Goal: Information Seeking & Learning: Compare options

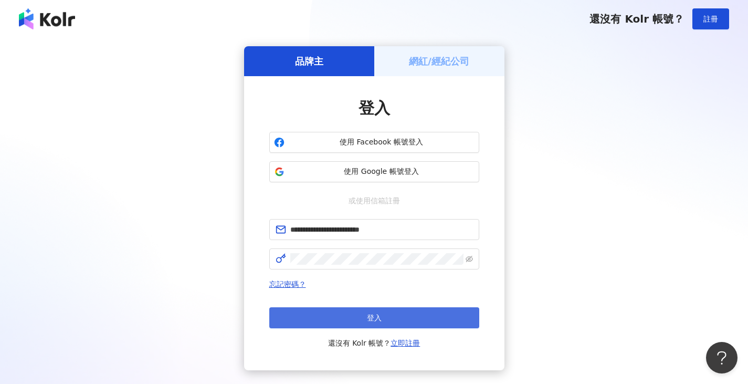
click at [334, 316] on button "登入" at bounding box center [374, 317] width 210 height 21
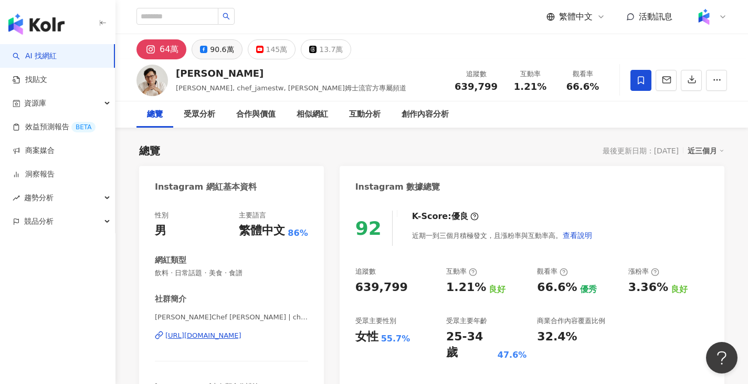
click at [216, 52] on div "90.6萬" at bounding box center [222, 49] width 24 height 15
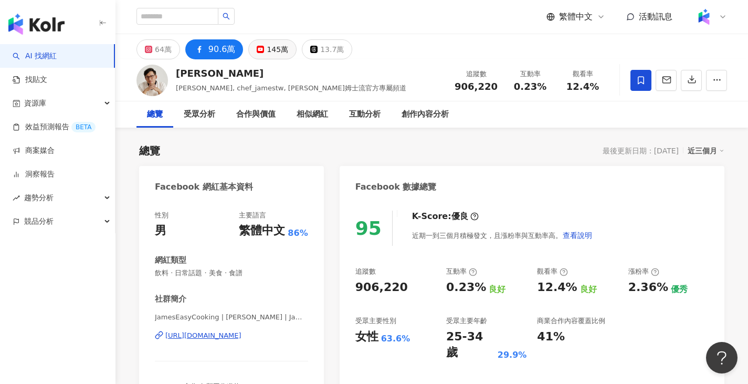
click at [267, 48] on div "145萬" at bounding box center [278, 49] width 22 height 15
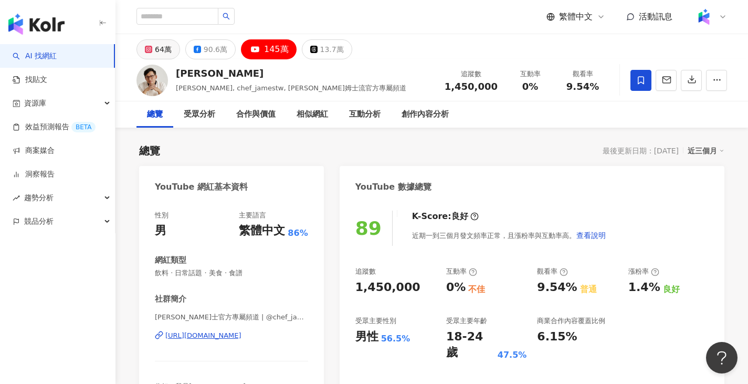
click at [161, 48] on div "64萬" at bounding box center [163, 49] width 17 height 15
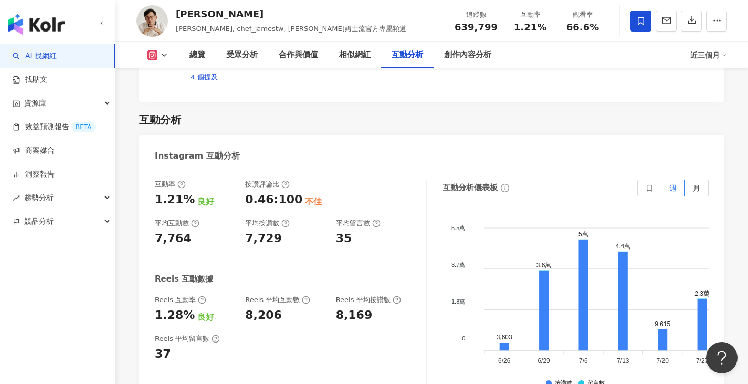
scroll to position [2106, 0]
drag, startPoint x: 157, startPoint y: 271, endPoint x: 268, endPoint y: 272, distance: 110.8
click at [268, 295] on div "Reels 互動率 1.28% 良好 Reels 平均互動數 8,206 Reels 平均按讚數 8,169" at bounding box center [285, 309] width 261 height 28
click at [275, 307] on div "8,206" at bounding box center [263, 315] width 37 height 16
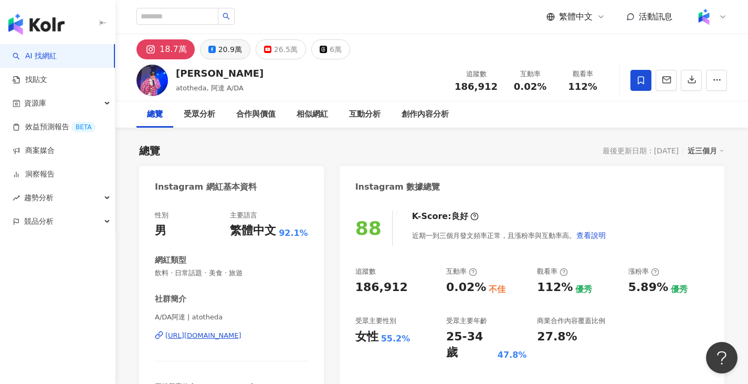
click at [225, 49] on div "20.9萬" at bounding box center [230, 49] width 24 height 15
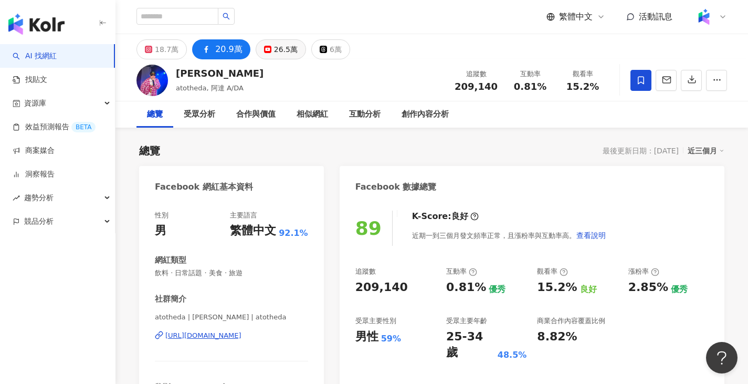
click at [274, 52] on div "26.5萬" at bounding box center [286, 49] width 24 height 15
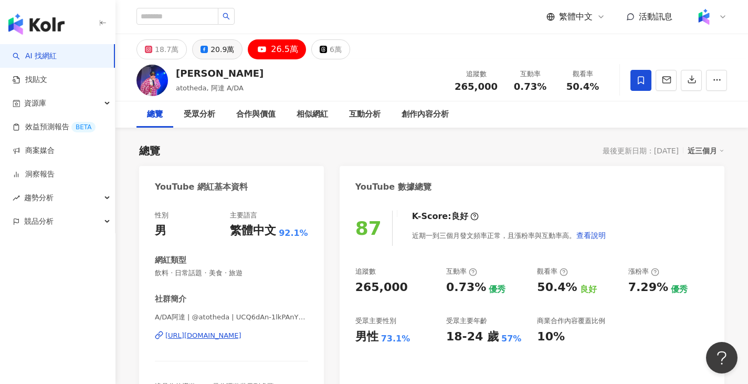
click at [211, 43] on div "20.9萬" at bounding box center [223, 49] width 24 height 15
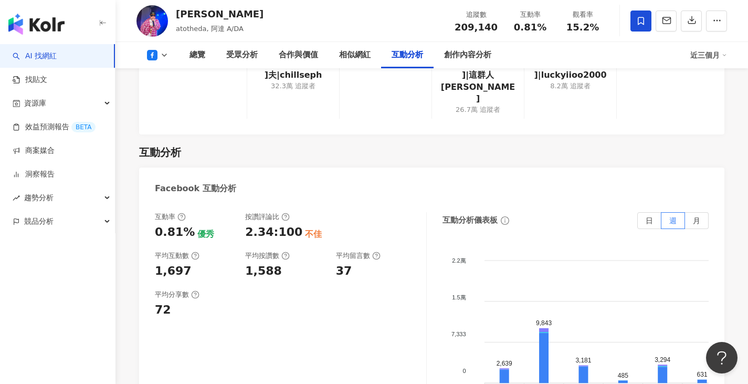
scroll to position [1634, 0]
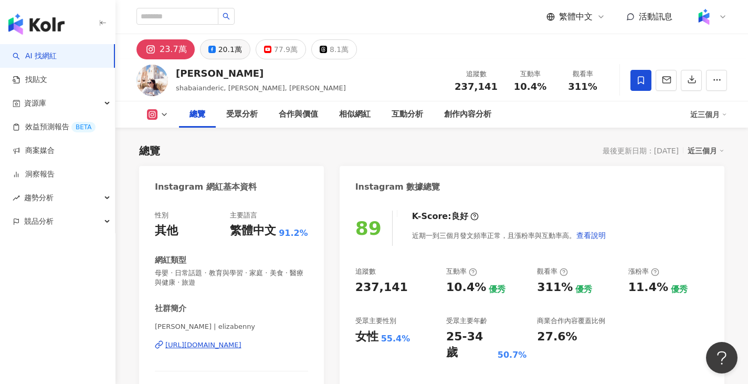
click at [215, 54] on button "20.1萬" at bounding box center [225, 49] width 50 height 20
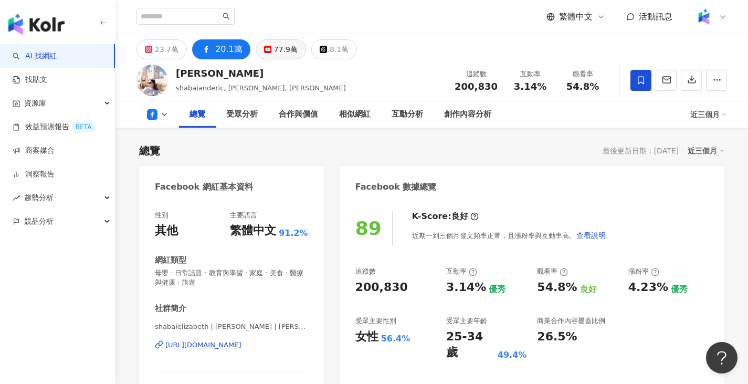
click at [258, 43] on button "77.9萬" at bounding box center [281, 49] width 50 height 20
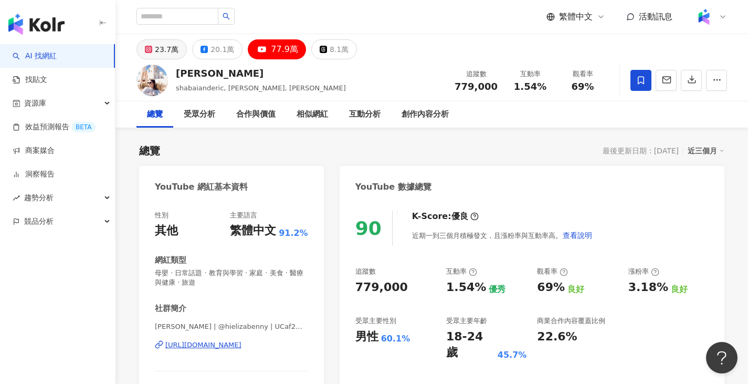
click at [164, 49] on div "23.7萬" at bounding box center [167, 49] width 24 height 15
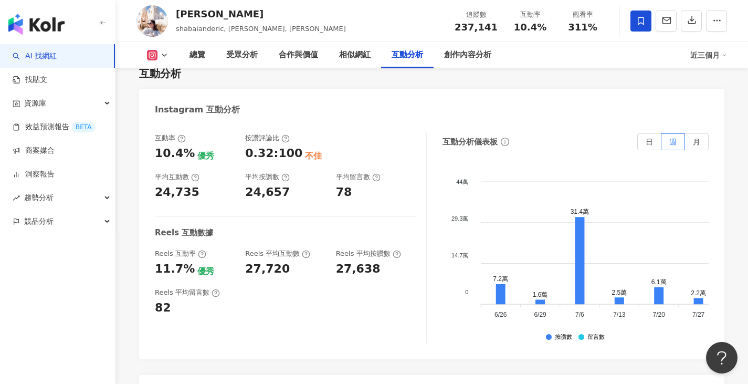
scroll to position [2100, 0]
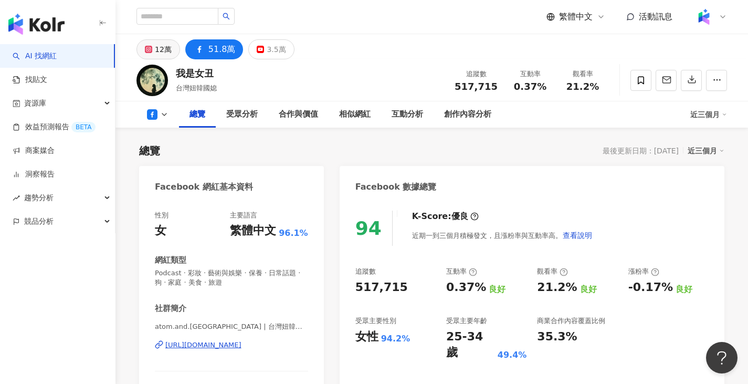
click at [159, 49] on div "12萬" at bounding box center [163, 49] width 17 height 15
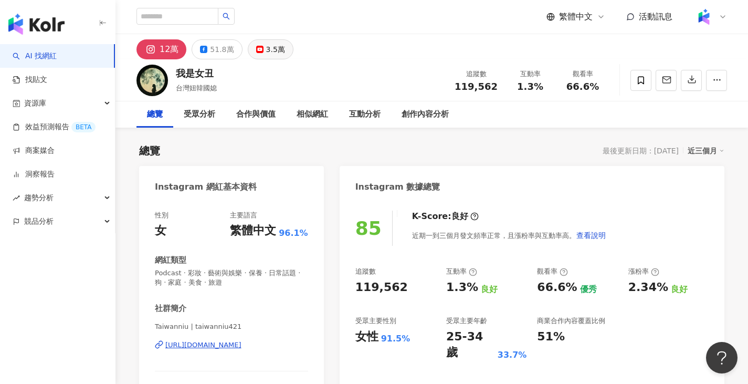
click at [271, 57] on button "3.5萬" at bounding box center [271, 49] width 46 height 20
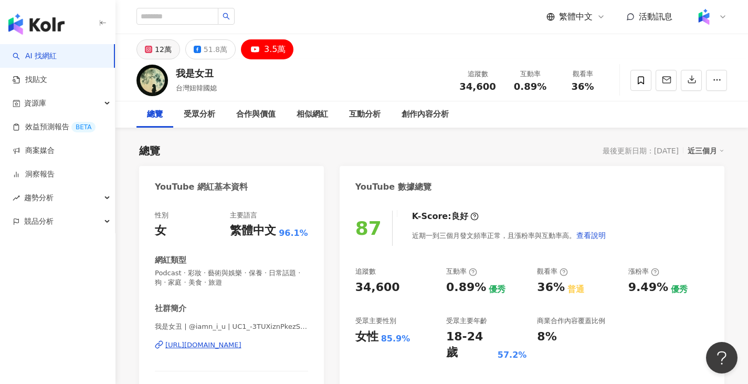
click at [151, 49] on icon at bounding box center [148, 49] width 7 height 7
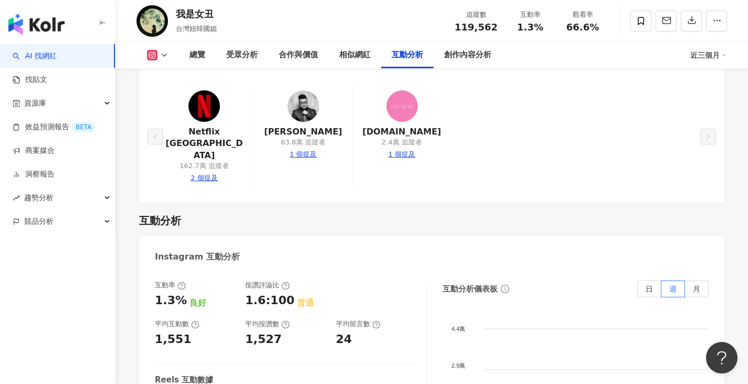
scroll to position [2087, 0]
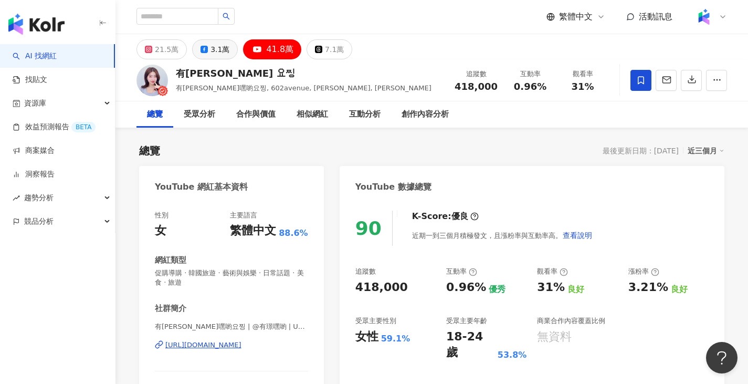
click at [222, 47] on div "3.1萬" at bounding box center [220, 49] width 19 height 15
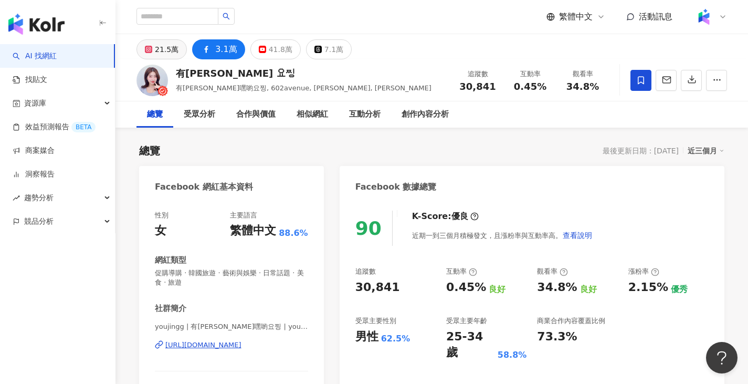
click at [156, 51] on div "21.5萬" at bounding box center [167, 49] width 24 height 15
click at [152, 51] on icon at bounding box center [148, 49] width 7 height 7
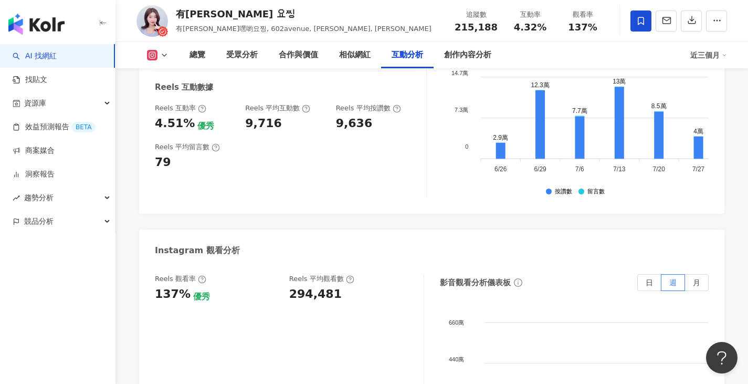
scroll to position [2045, 0]
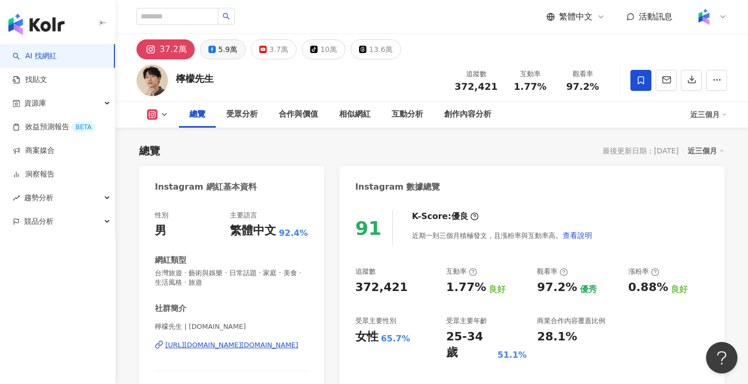
click at [223, 50] on div "5.9萬" at bounding box center [227, 49] width 19 height 15
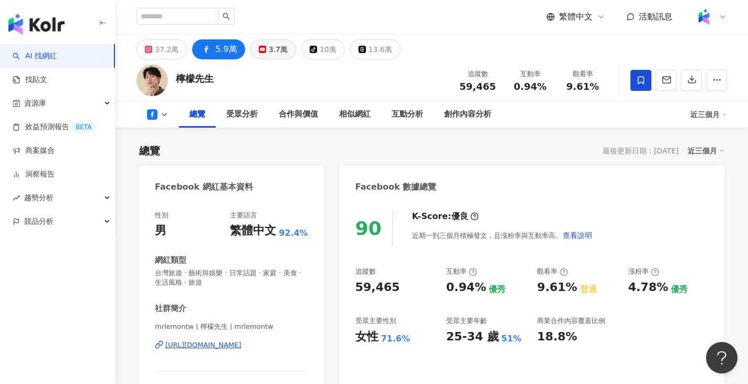
click at [278, 46] on div "3.7萬" at bounding box center [278, 49] width 19 height 15
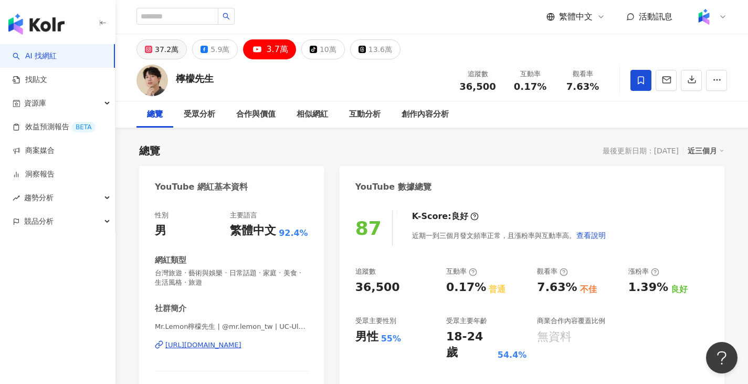
click at [164, 50] on div "37.2萬" at bounding box center [167, 49] width 24 height 15
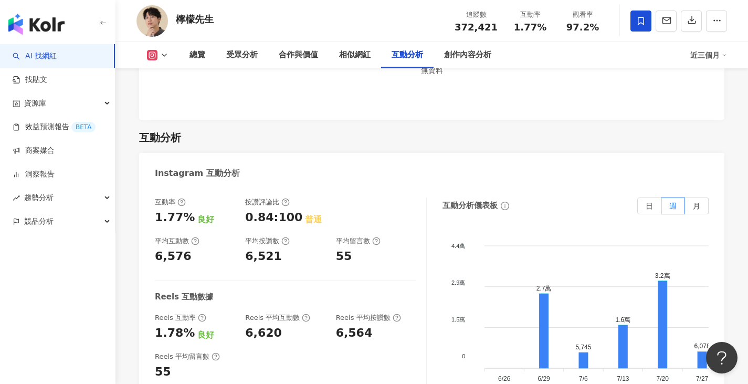
scroll to position [2058, 0]
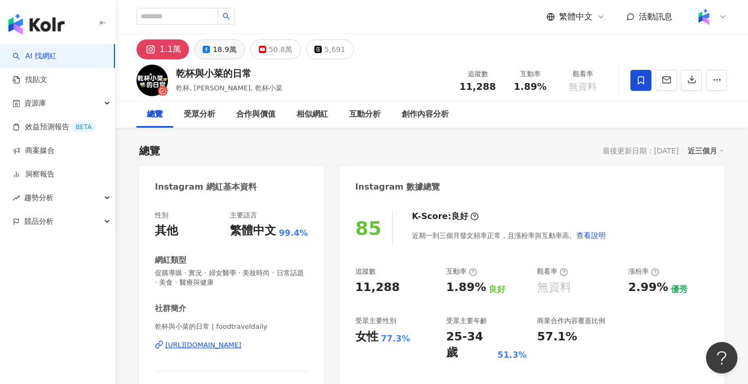
click at [228, 50] on div "18.9萬" at bounding box center [225, 49] width 24 height 15
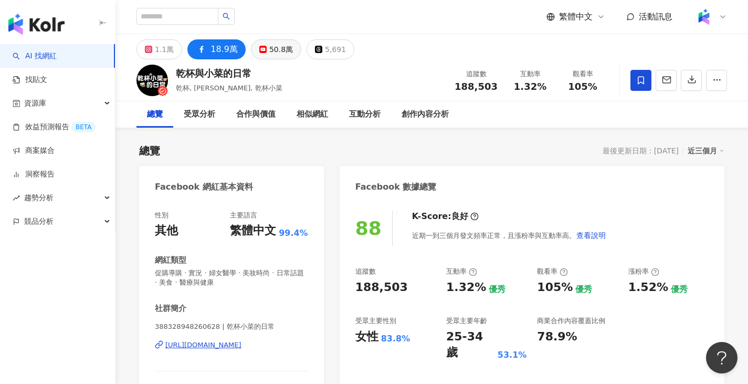
click at [269, 52] on div "50.8萬" at bounding box center [281, 49] width 24 height 15
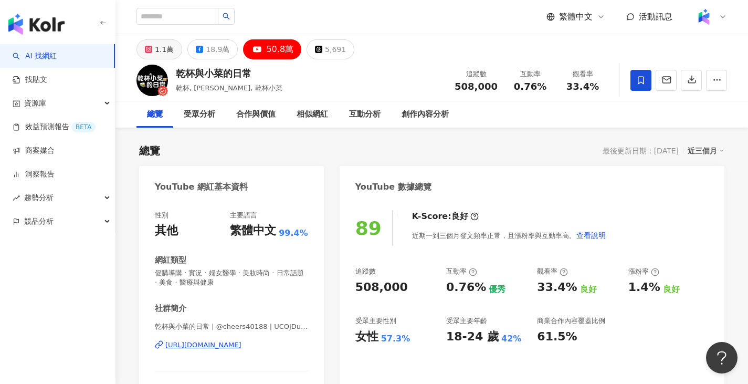
click at [142, 46] on button "1.1萬" at bounding box center [159, 49] width 46 height 20
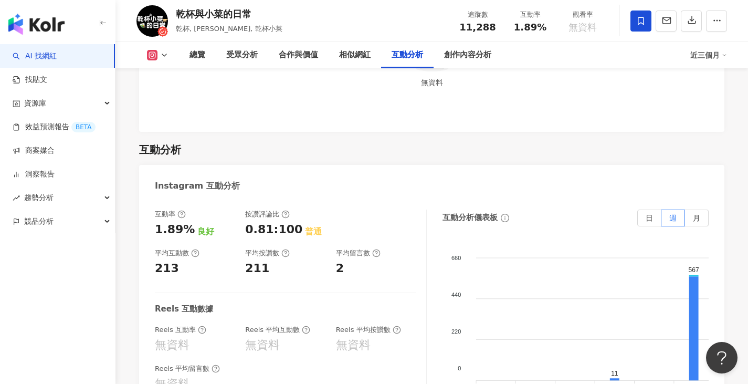
scroll to position [2037, 0]
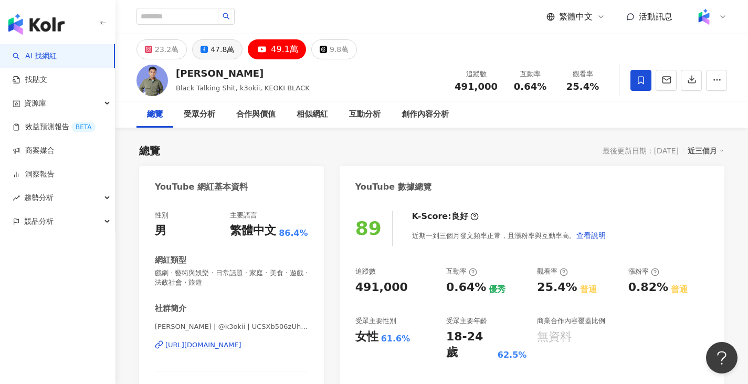
click at [213, 48] on div "47.8萬" at bounding box center [223, 49] width 24 height 15
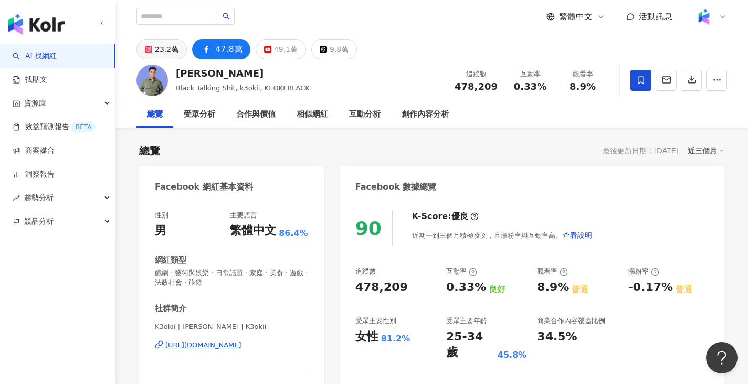
click at [162, 52] on div "23.2萬" at bounding box center [167, 49] width 24 height 15
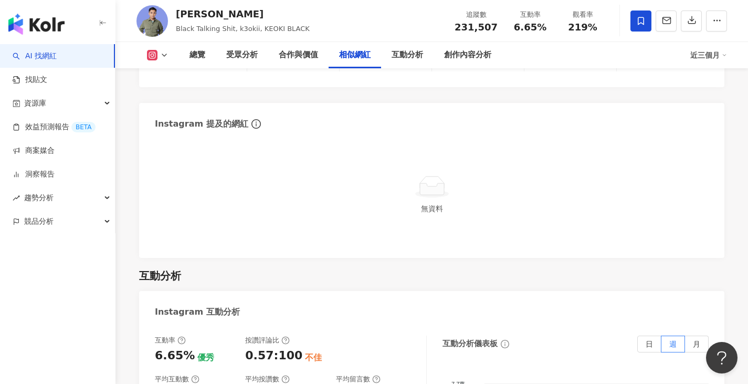
scroll to position [2050, 0]
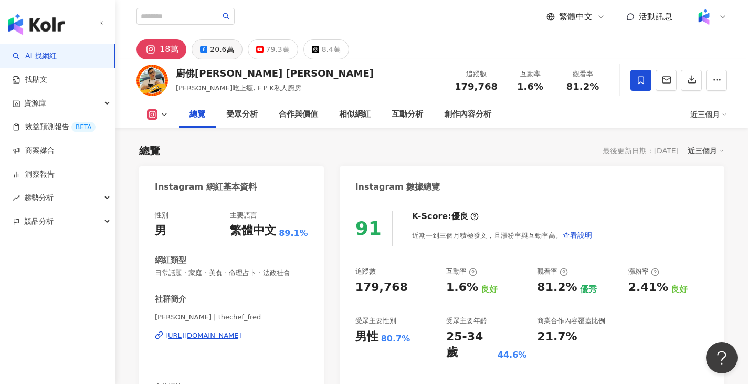
click at [218, 45] on div "20.6萬" at bounding box center [222, 49] width 24 height 15
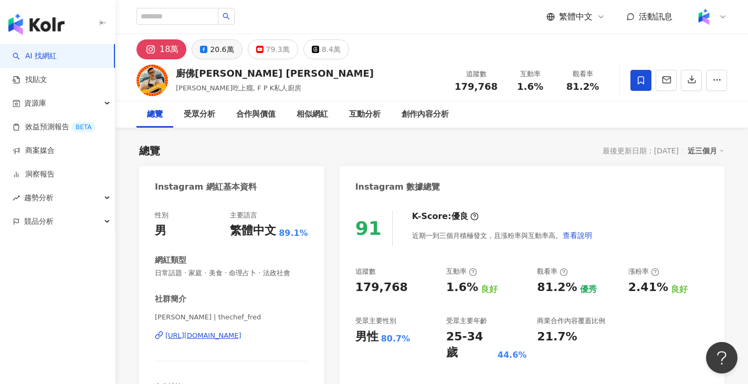
click at [224, 51] on div "20.6萬" at bounding box center [222, 49] width 24 height 15
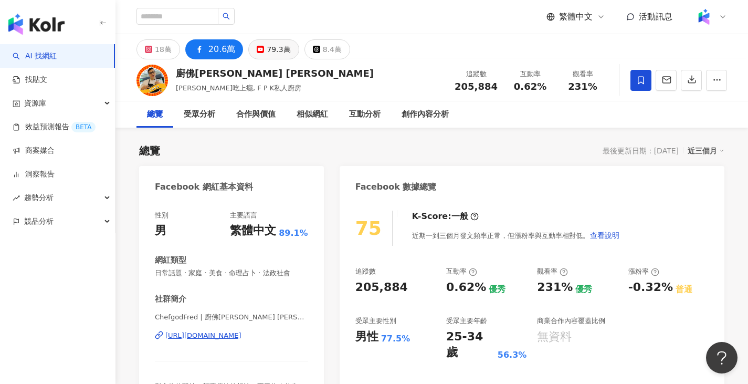
click at [267, 52] on div "79.3萬" at bounding box center [279, 49] width 24 height 15
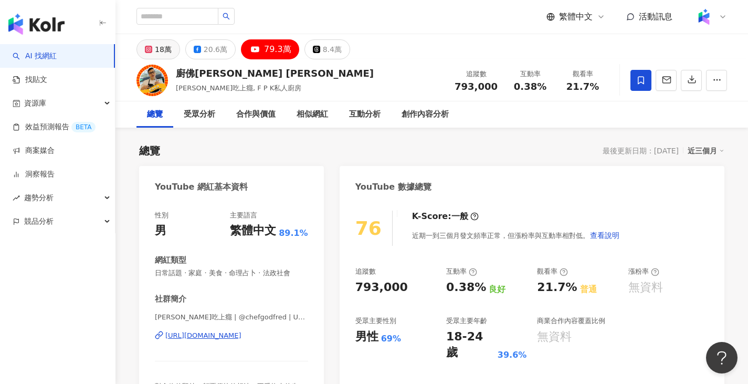
drag, startPoint x: 156, startPoint y: 52, endPoint x: 139, endPoint y: 51, distance: 17.9
click at [156, 51] on div "18萬" at bounding box center [163, 49] width 17 height 15
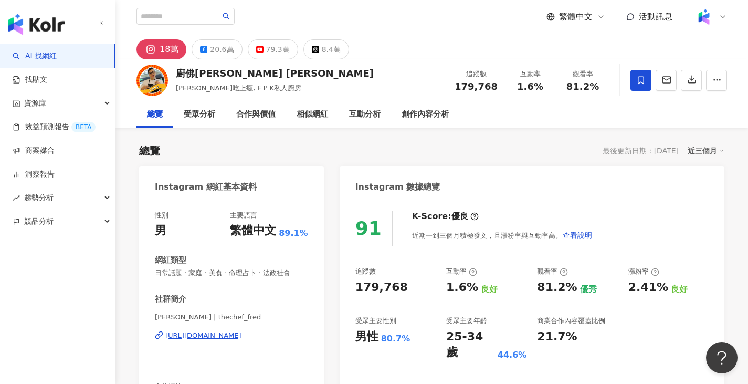
drag, startPoint x: 747, startPoint y: 34, endPoint x: 734, endPoint y: 42, distance: 15.3
click at [748, 71] on html "AI 找網紅 找貼文 資源庫 效益預測報告 BETA 商案媒合 洞察報告 趨勢分析 競品分析 繁體中文 活動訊息 18萬 20.6萬 79.3萬 8.4萬 廚…" at bounding box center [374, 192] width 748 height 384
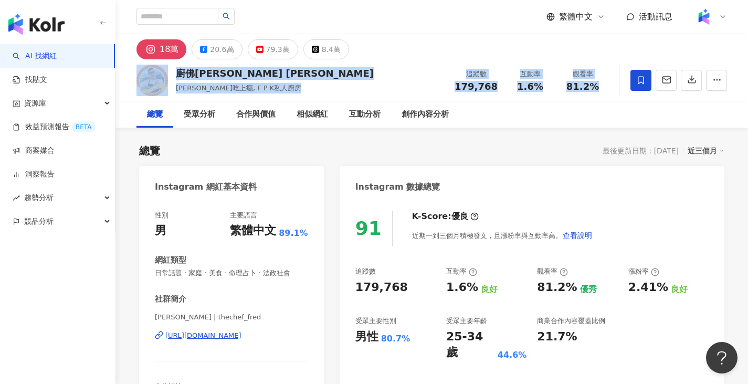
click at [726, 82] on button "button" at bounding box center [716, 80] width 21 height 21
click at [734, 42] on div "18萬 20.6萬 79.3萬 8.4萬" at bounding box center [431, 46] width 633 height 25
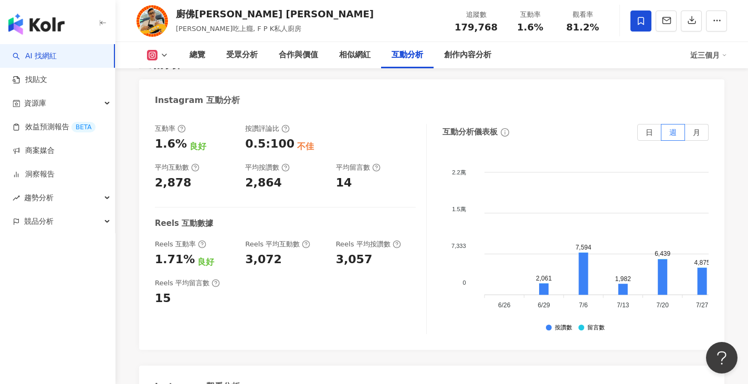
scroll to position [2127, 0]
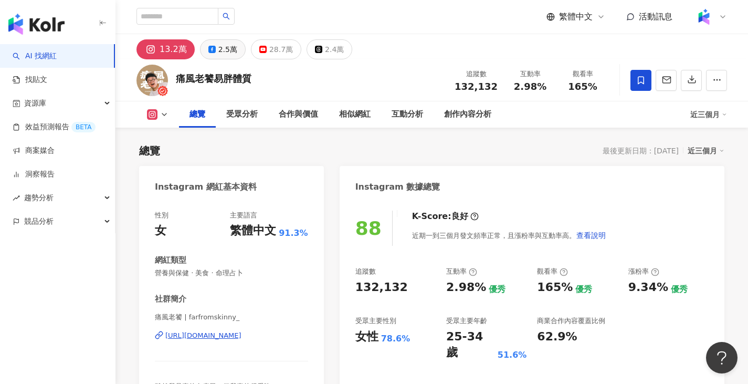
click at [218, 50] on div "2.5萬" at bounding box center [227, 49] width 19 height 15
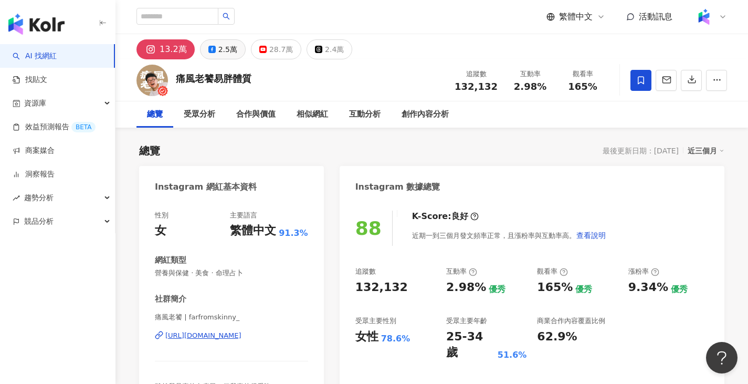
click at [218, 50] on div "2.5萬" at bounding box center [227, 49] width 19 height 15
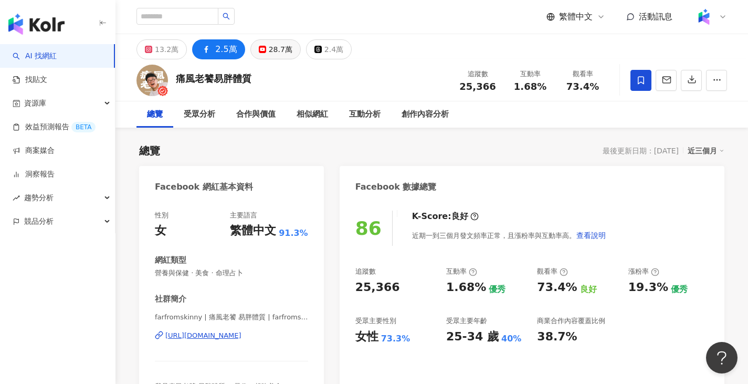
click at [271, 50] on div "28.7萬" at bounding box center [281, 49] width 24 height 15
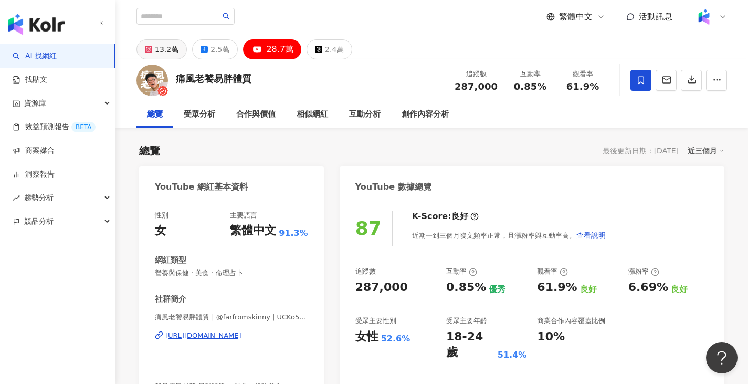
click at [170, 50] on div "13.2萬" at bounding box center [167, 49] width 24 height 15
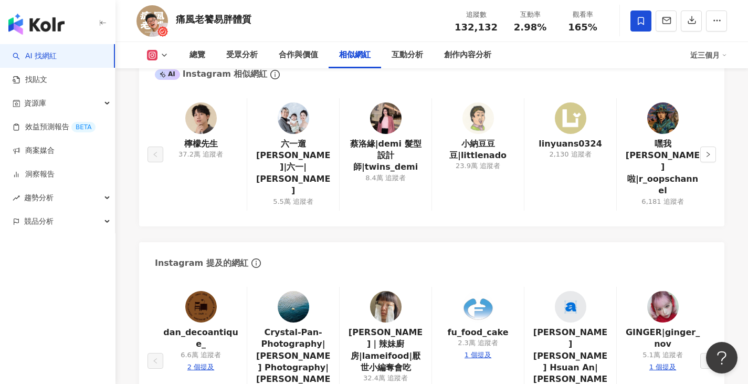
scroll to position [2107, 0]
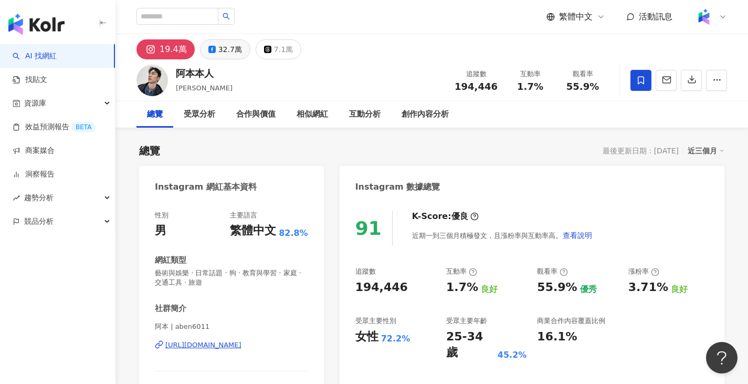
click at [228, 52] on div "32.7萬" at bounding box center [230, 49] width 24 height 15
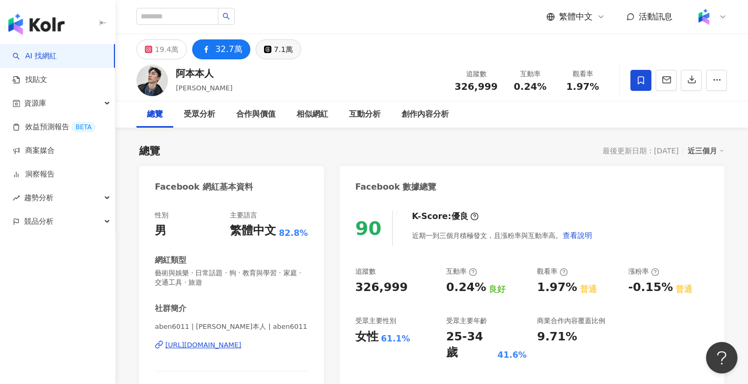
click at [276, 48] on div "7.1萬" at bounding box center [283, 49] width 19 height 15
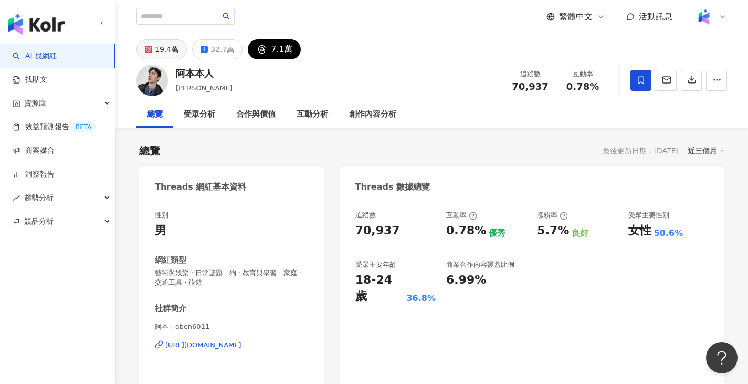
click at [172, 48] on div "19.4萬" at bounding box center [167, 49] width 24 height 15
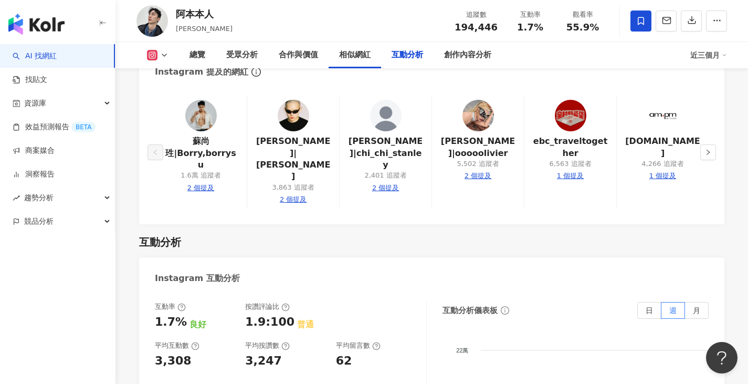
scroll to position [2010, 0]
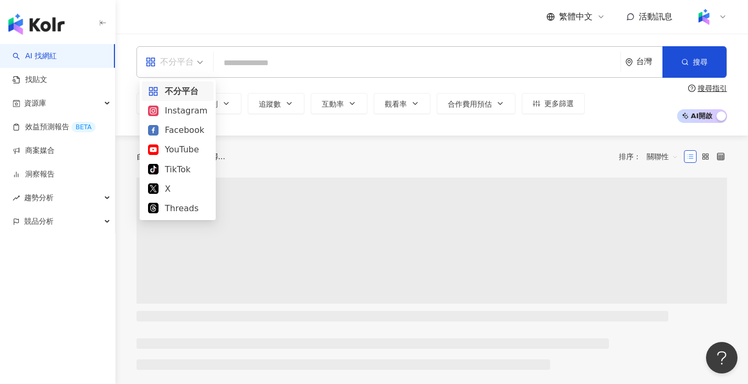
click at [196, 61] on span "不分平台" at bounding box center [174, 62] width 58 height 17
click at [200, 143] on div "YouTube" at bounding box center [177, 149] width 59 height 13
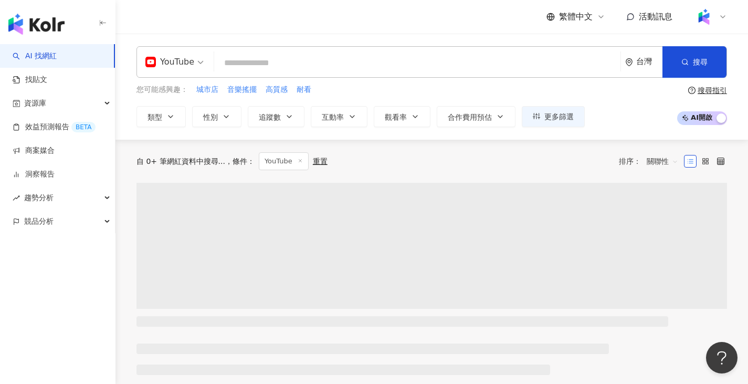
click at [255, 65] on input "search" at bounding box center [417, 63] width 398 height 20
paste input "**********"
type input "**********"
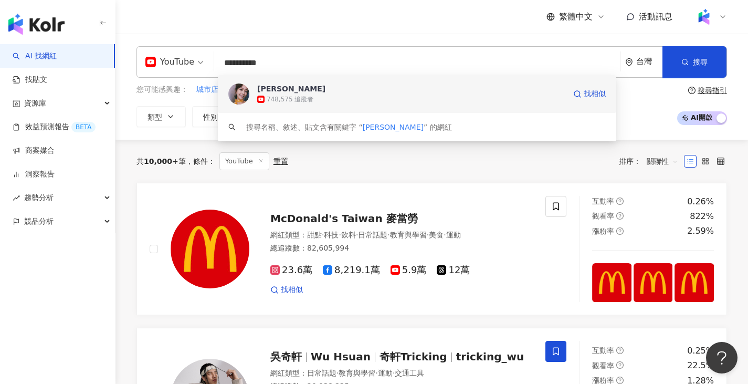
click at [297, 91] on div "[PERSON_NAME]" at bounding box center [291, 88] width 68 height 10
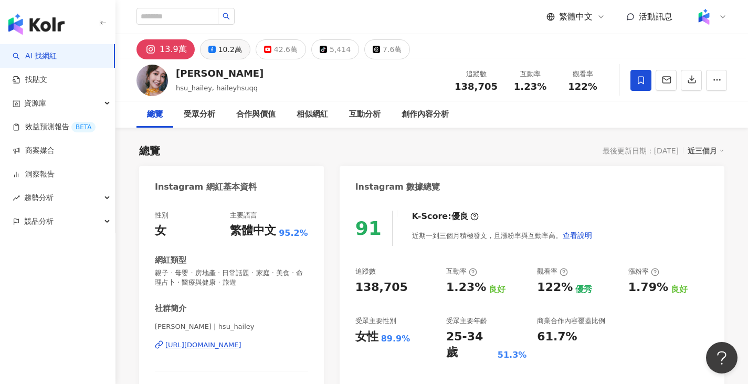
click at [233, 50] on div "10.2萬" at bounding box center [230, 49] width 24 height 15
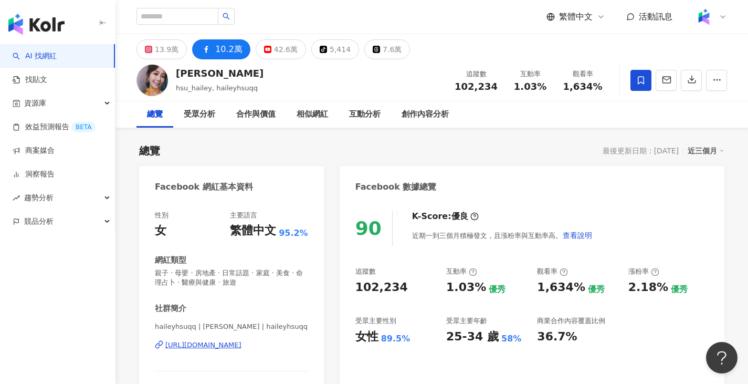
click at [303, 51] on div "13.9萬 10.2萬 42.6萬 tiktok-icon 5,414 7.6萬" at bounding box center [273, 49] width 274 height 20
click at [291, 49] on div "42.6萬" at bounding box center [286, 49] width 24 height 15
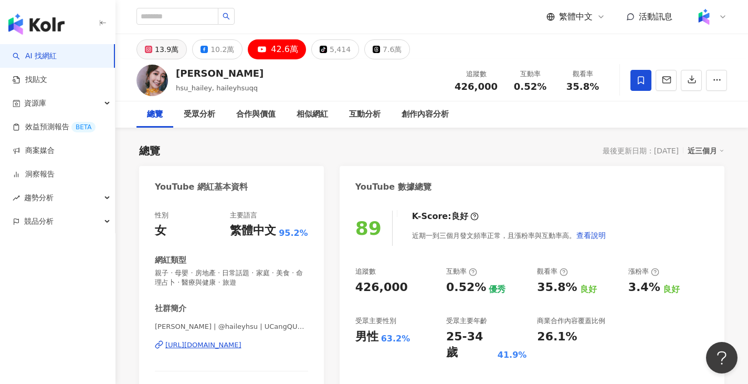
click at [166, 50] on div "13.9萬" at bounding box center [167, 49] width 24 height 15
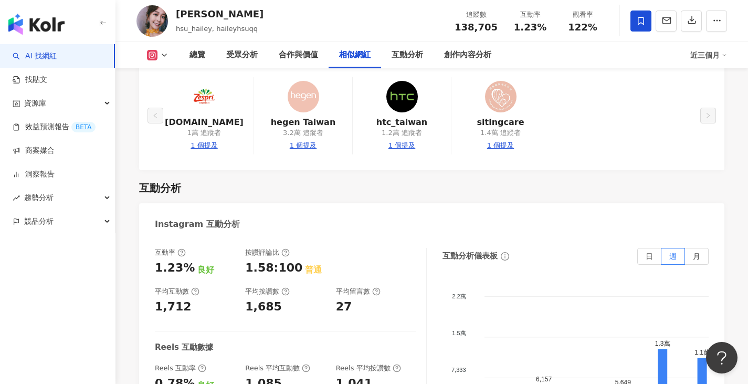
scroll to position [2033, 0]
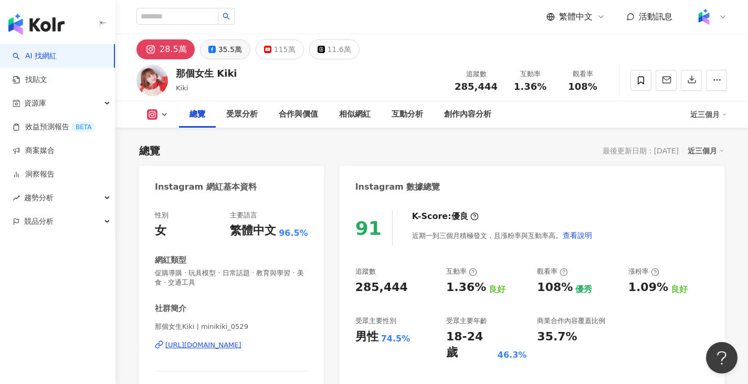
click at [223, 49] on div "35.5萬" at bounding box center [230, 49] width 24 height 15
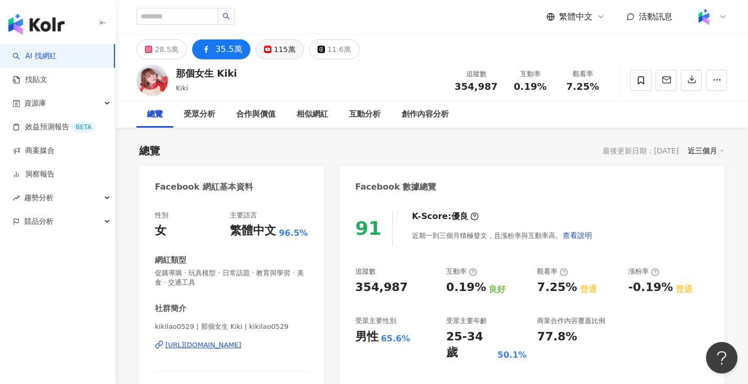
click at [275, 50] on div "115萬" at bounding box center [285, 49] width 22 height 15
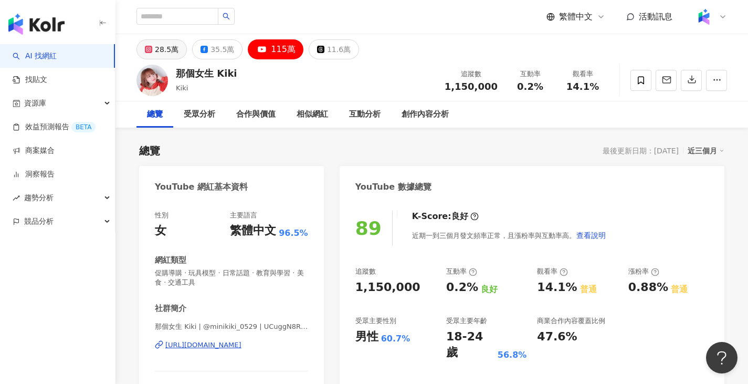
click at [166, 48] on div "28.5萬" at bounding box center [167, 49] width 24 height 15
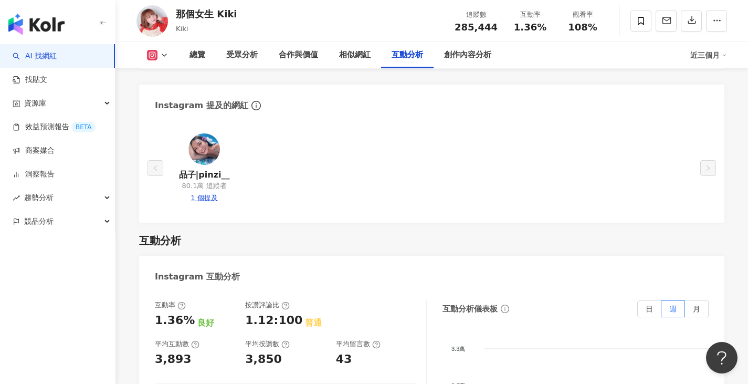
scroll to position [2096, 0]
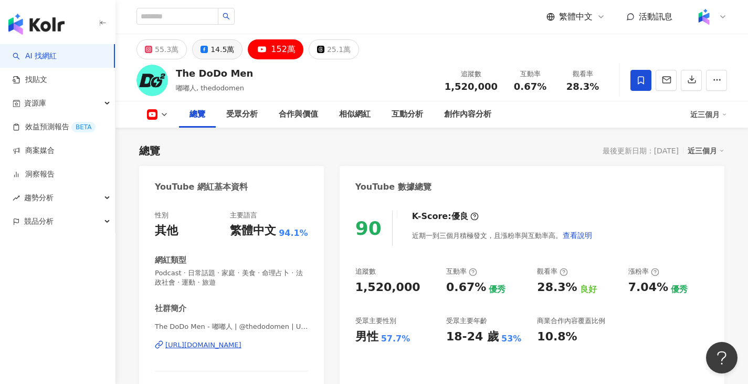
click at [211, 51] on div "14.5萬" at bounding box center [223, 49] width 24 height 15
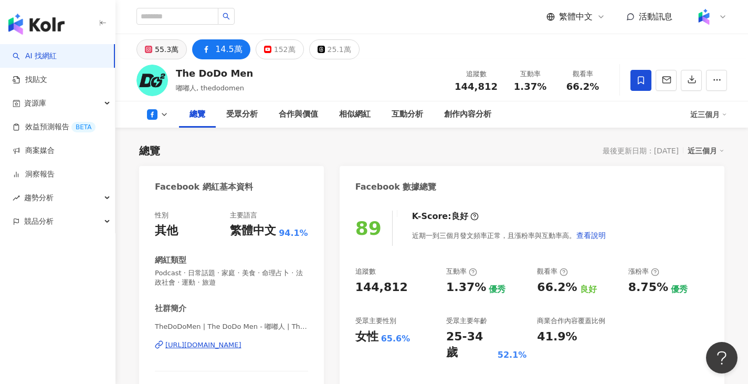
click at [159, 47] on div "55.3萬" at bounding box center [167, 49] width 24 height 15
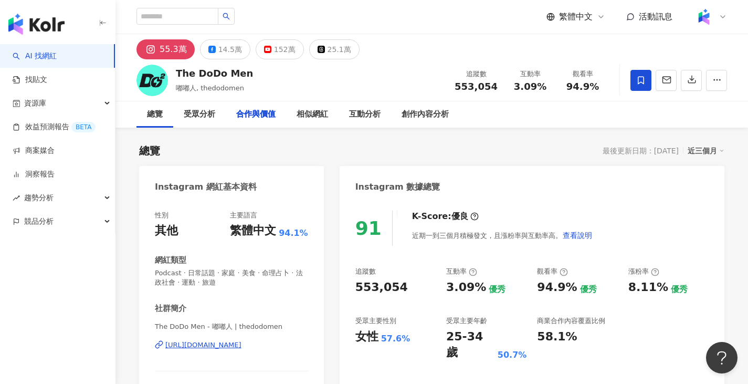
scroll to position [2138, 0]
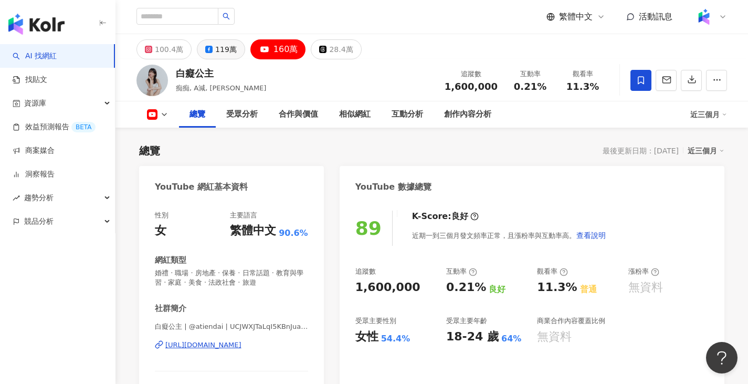
click at [223, 49] on div "119萬" at bounding box center [226, 49] width 22 height 15
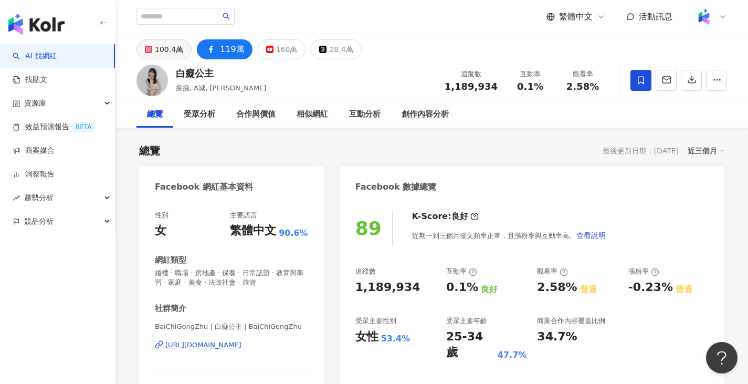
click at [180, 47] on div "100.4萬" at bounding box center [169, 49] width 28 height 15
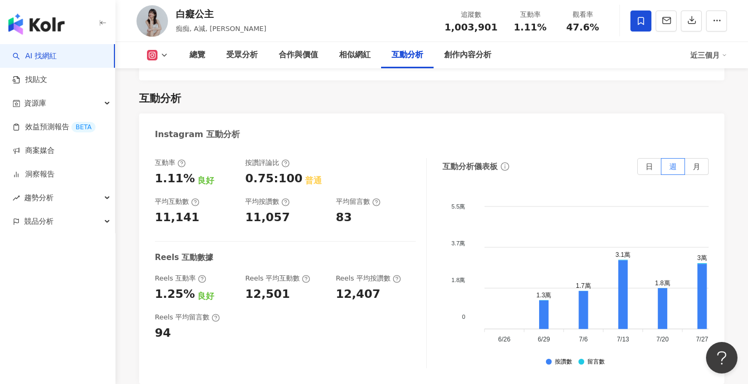
scroll to position [2102, 0]
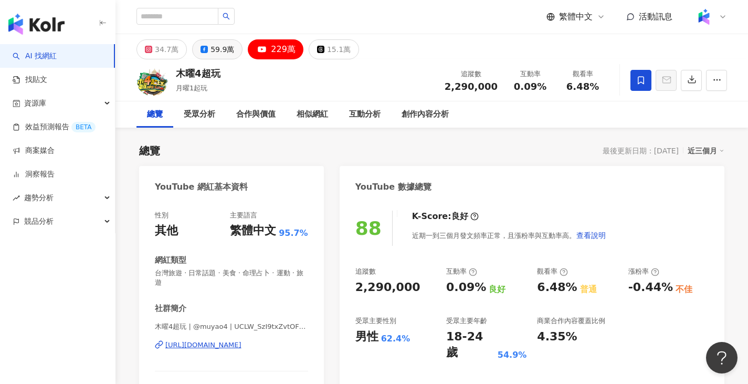
click at [217, 50] on div "59.9萬" at bounding box center [223, 49] width 24 height 15
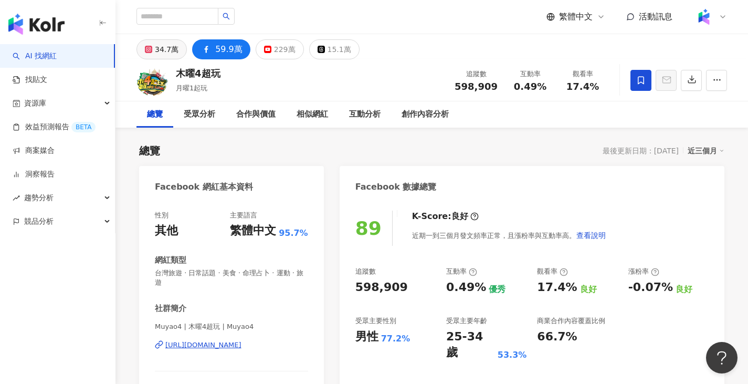
click at [160, 46] on div "34.7萬" at bounding box center [167, 49] width 24 height 15
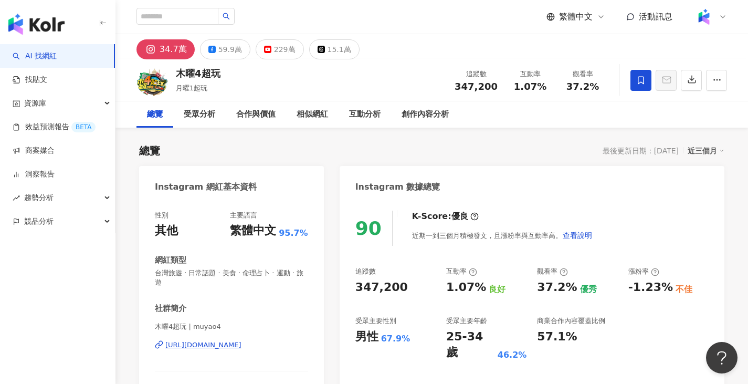
click at [186, 26] on div "繁體中文 活動訊息" at bounding box center [431, 17] width 591 height 34
click at [185, 18] on input "search" at bounding box center [177, 16] width 82 height 17
paste input "***"
type input "***"
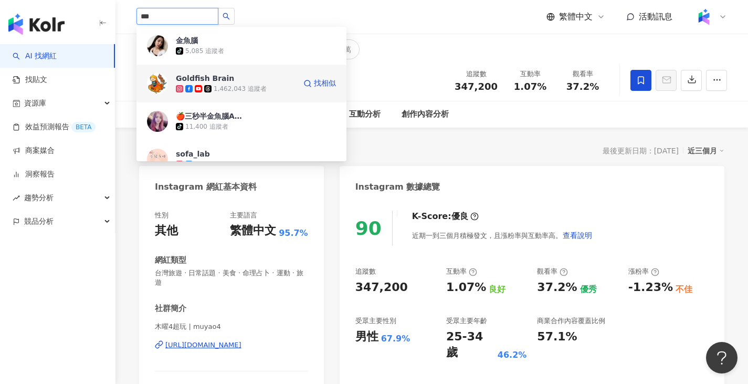
click at [215, 85] on div "1,462,043 追蹤者" at bounding box center [240, 89] width 53 height 9
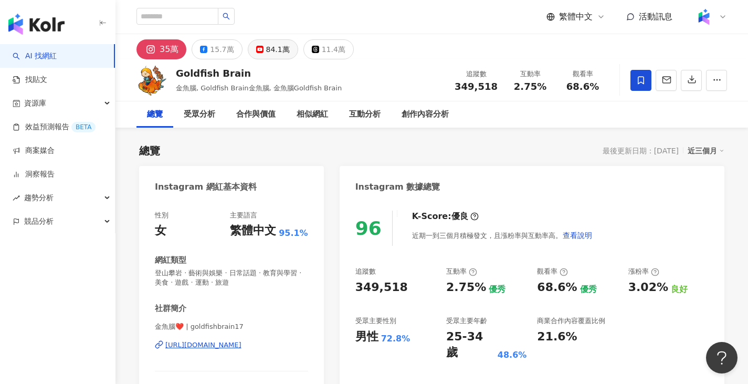
click at [279, 50] on div "84.1萬" at bounding box center [278, 49] width 24 height 15
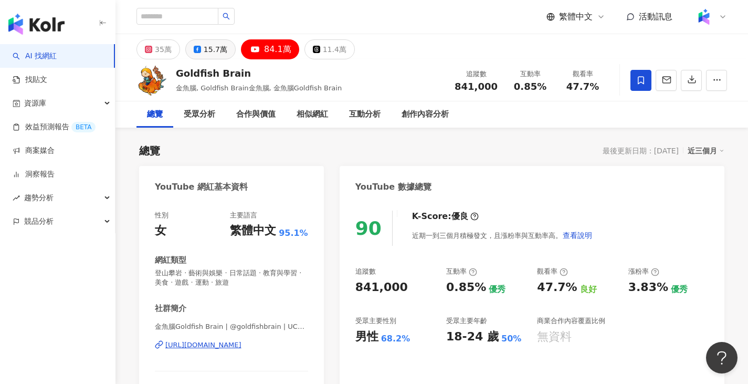
click at [204, 49] on div "15.7萬" at bounding box center [216, 49] width 24 height 15
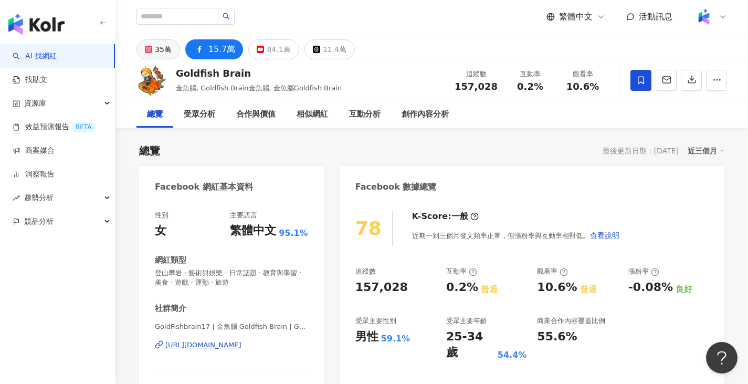
click at [160, 49] on div "35萬" at bounding box center [163, 49] width 17 height 15
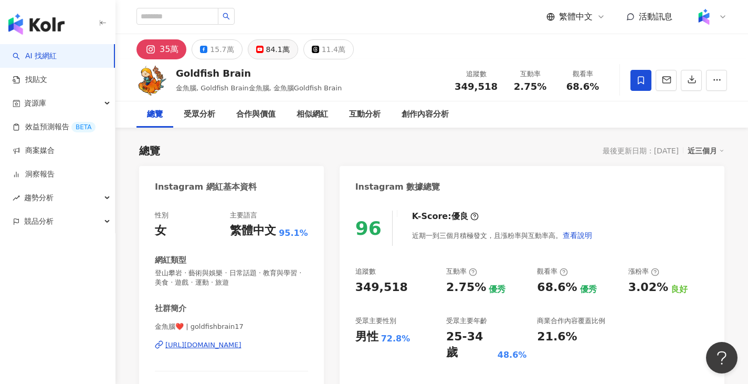
click at [251, 51] on button "84.1萬" at bounding box center [273, 49] width 50 height 20
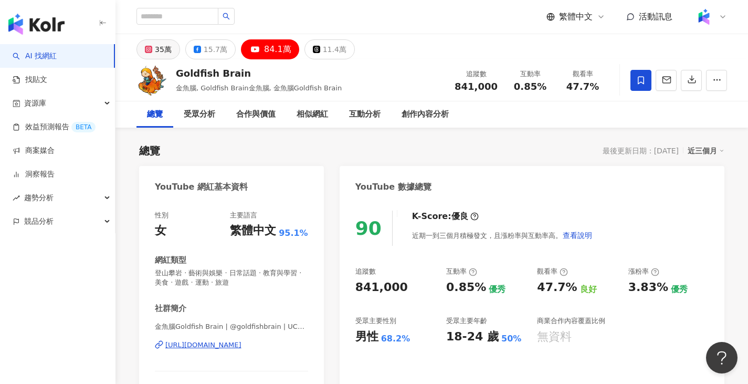
click at [155, 53] on div "35萬" at bounding box center [163, 49] width 17 height 15
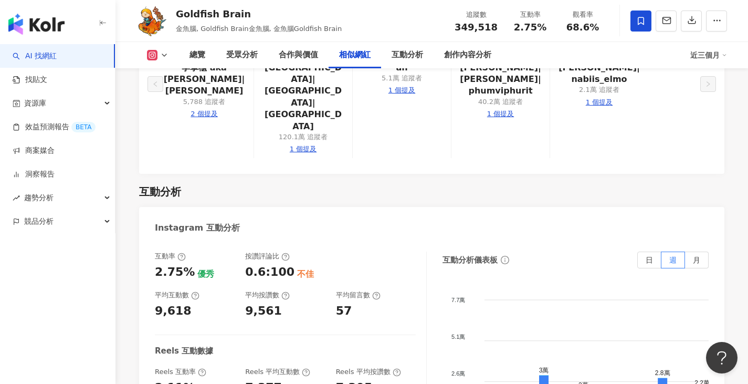
scroll to position [2081, 0]
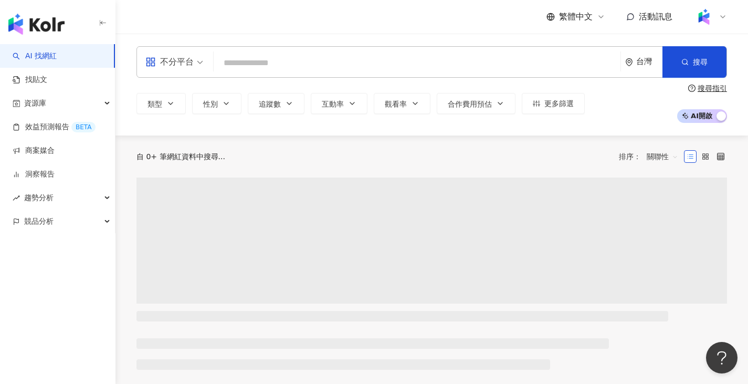
click at [199, 59] on span "不分平台" at bounding box center [174, 62] width 58 height 17
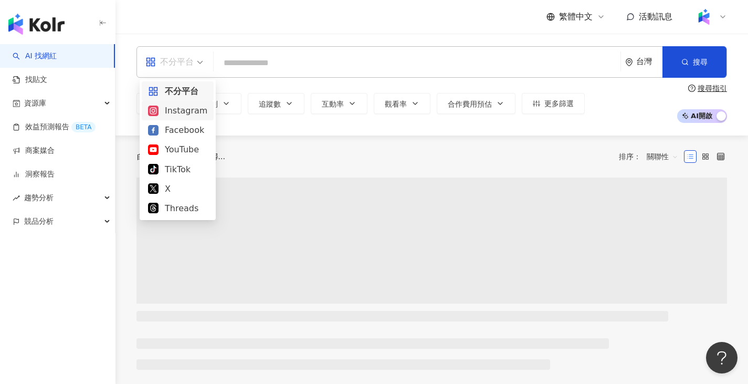
click at [197, 110] on div "Instagram" at bounding box center [177, 110] width 59 height 13
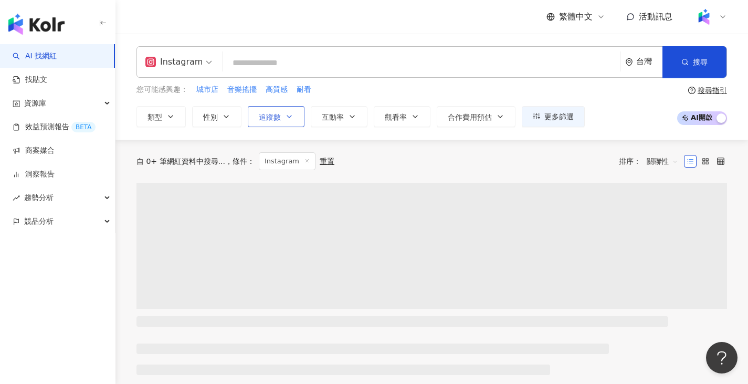
click at [291, 125] on button "追蹤數" at bounding box center [276, 116] width 57 height 21
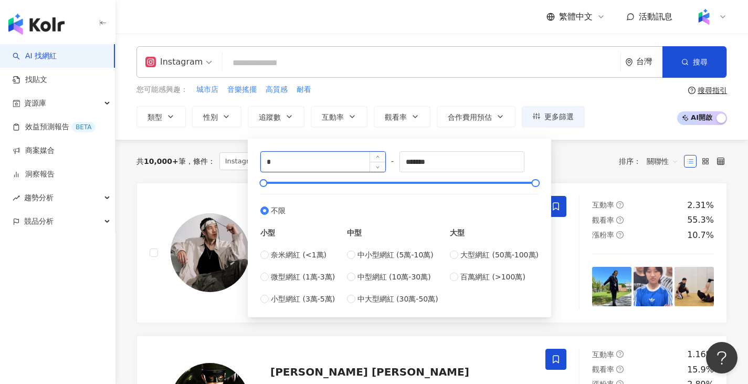
click at [300, 152] on input "*" at bounding box center [323, 162] width 124 height 20
type input "******"
drag, startPoint x: 446, startPoint y: 160, endPoint x: 385, endPoint y: 154, distance: 61.7
click at [385, 154] on div "****** - ******* 不限 小型 奈米網紅 (<1萬) 微型網紅 (1萬-3萬) 小型網紅 (3萬-5萬) 中型 中小型網紅 (5萬-10萬) 中…" at bounding box center [399, 227] width 278 height 153
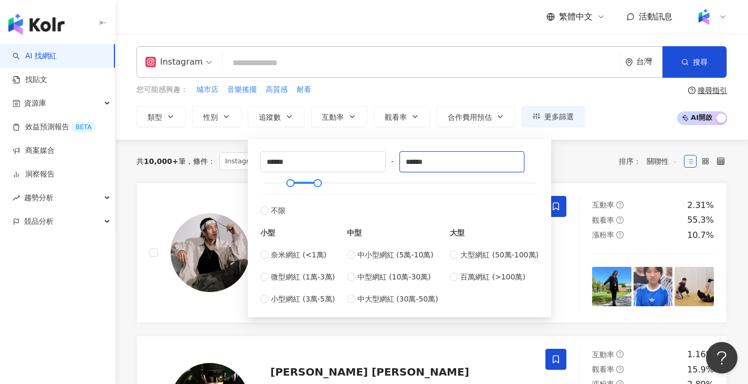
type input "******"
click at [419, 87] on div "您可能感興趣： 城市店 音樂搖擺 高質感 耐看" at bounding box center [360, 90] width 448 height 12
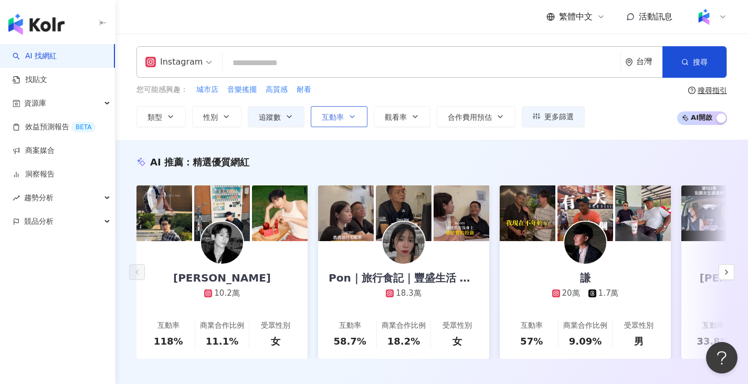
click at [350, 110] on button "互動率" at bounding box center [339, 116] width 57 height 21
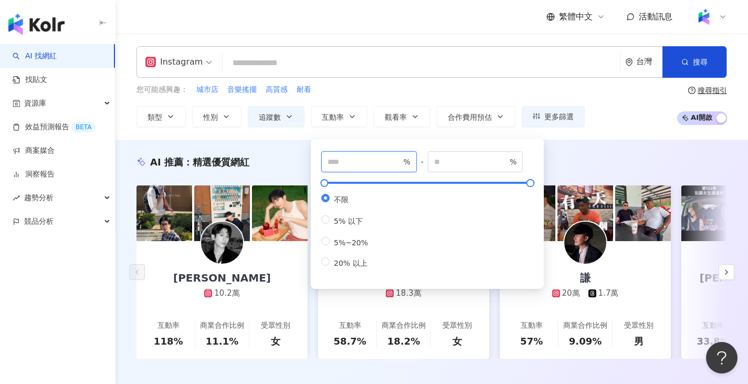
click at [380, 160] on input "number" at bounding box center [364, 162] width 73 height 12
type input "*"
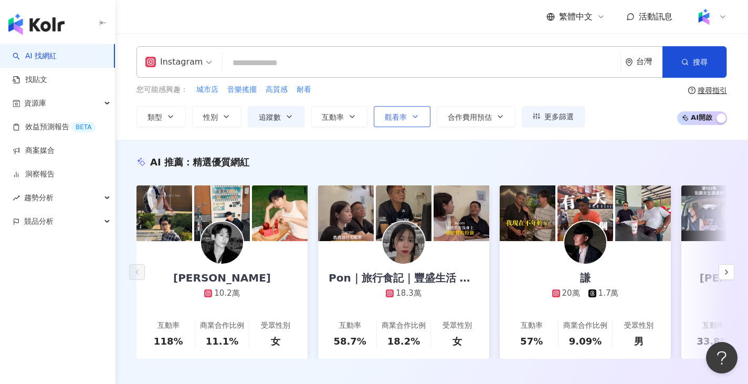
click at [416, 117] on icon "button" at bounding box center [415, 116] width 8 height 8
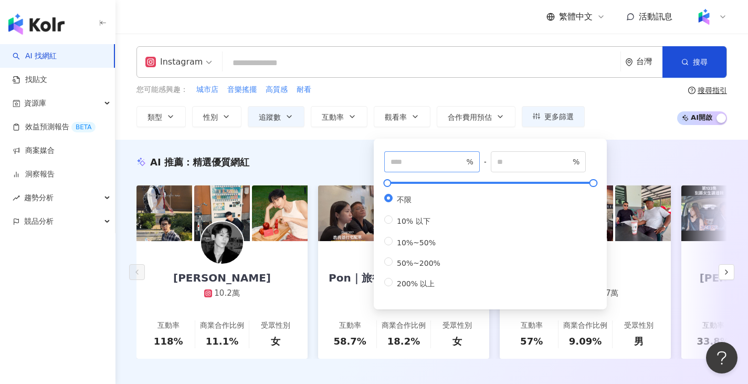
click at [408, 154] on span "%" at bounding box center [432, 161] width 96 height 21
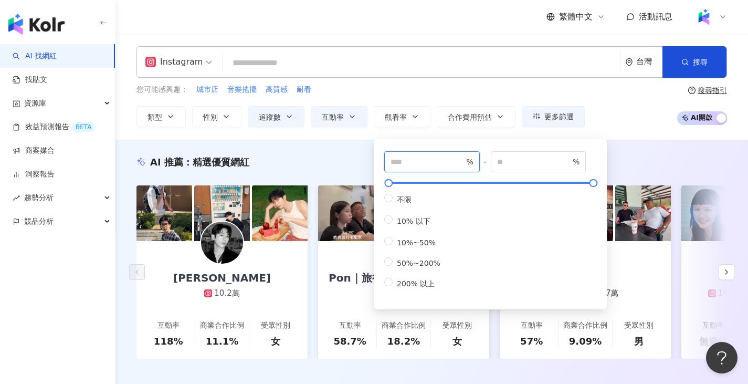
type input "**"
click at [457, 100] on div "您可能感興趣： 城市店 音樂搖擺 高質感 耐看 類型 性別 追蹤數 互動率 觀看率 合作費用預估 更多篩選 ****** - ****** 不限 小型 奈米網…" at bounding box center [360, 105] width 448 height 43
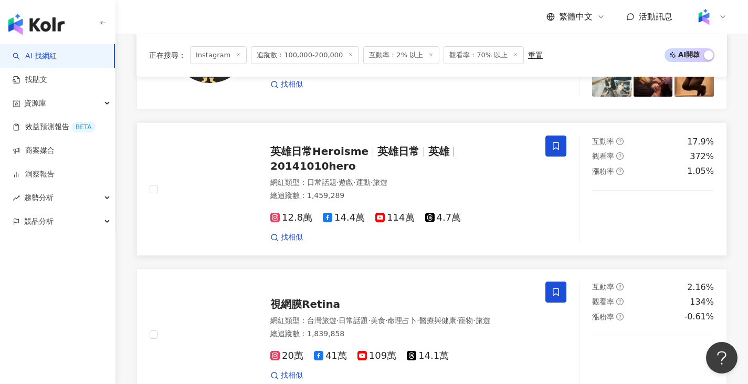
scroll to position [1942, 0]
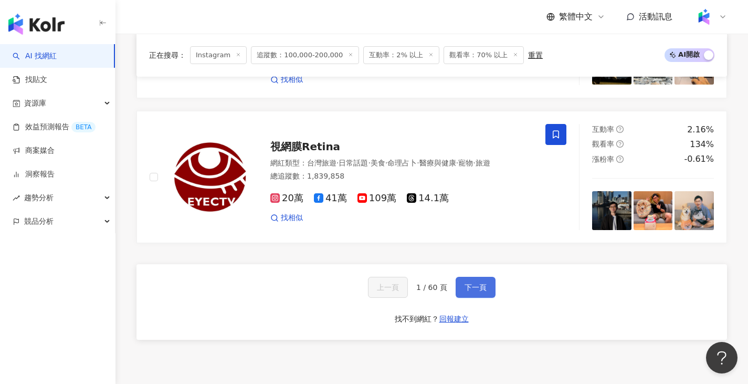
click at [475, 283] on span "下一頁" at bounding box center [476, 287] width 22 height 8
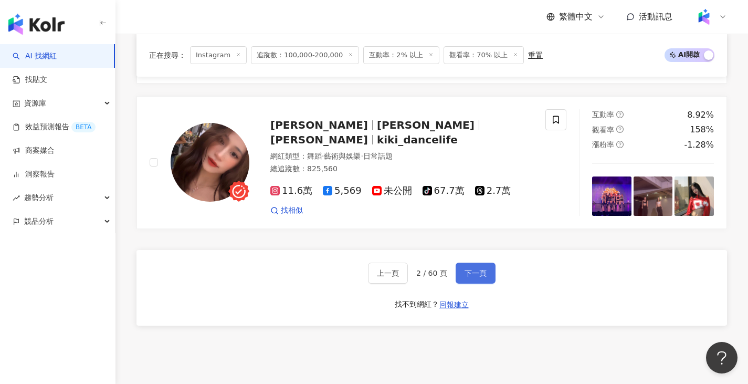
click at [467, 277] on span "下一頁" at bounding box center [476, 273] width 22 height 8
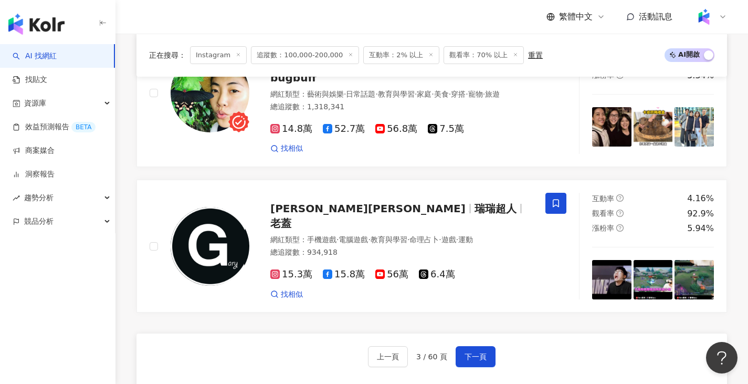
scroll to position [2042, 0]
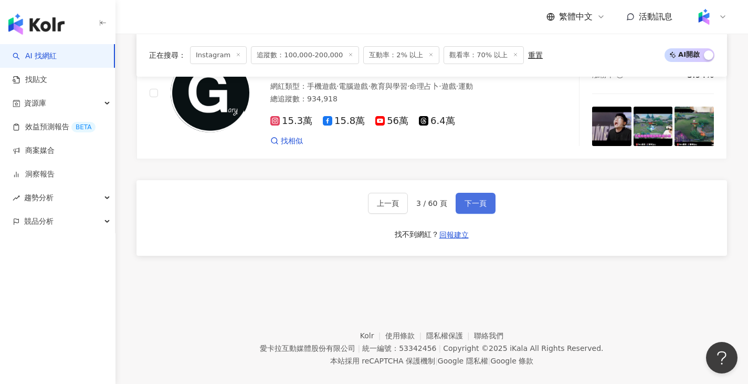
click at [481, 193] on button "下一頁" at bounding box center [476, 203] width 40 height 21
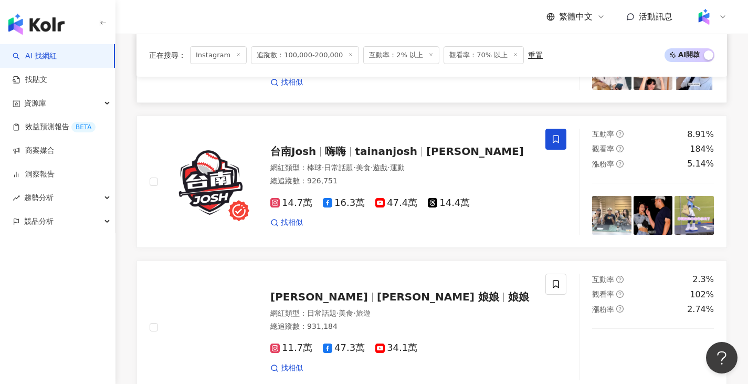
scroll to position [1870, 0]
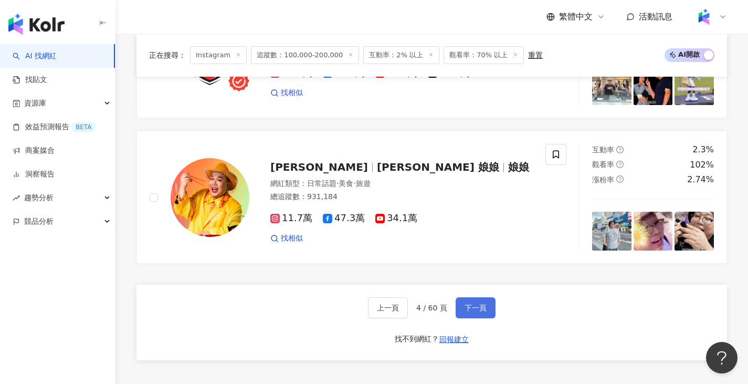
click at [476, 303] on span "下一頁" at bounding box center [476, 307] width 22 height 8
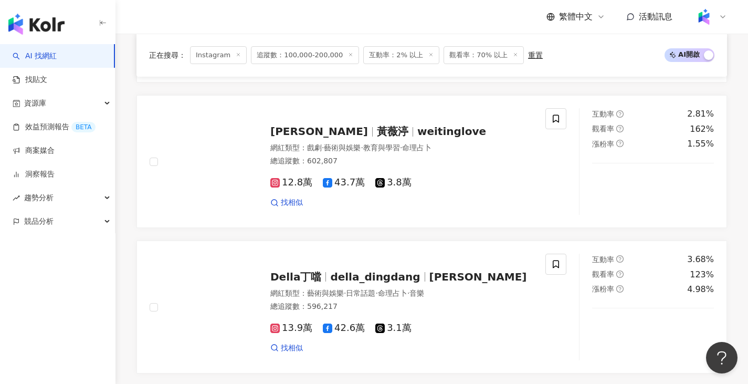
scroll to position [1917, 0]
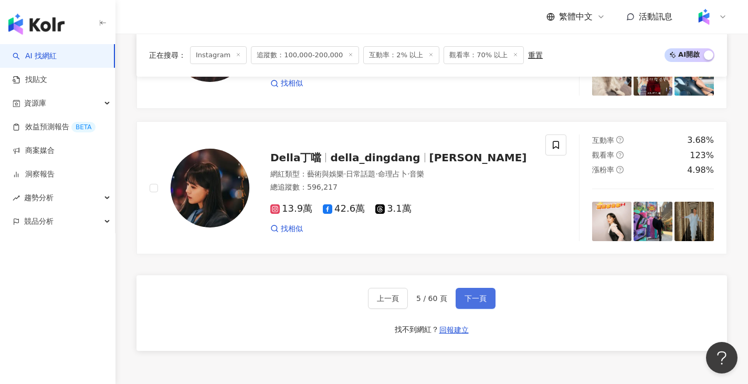
click at [480, 302] on span "下一頁" at bounding box center [476, 298] width 22 height 8
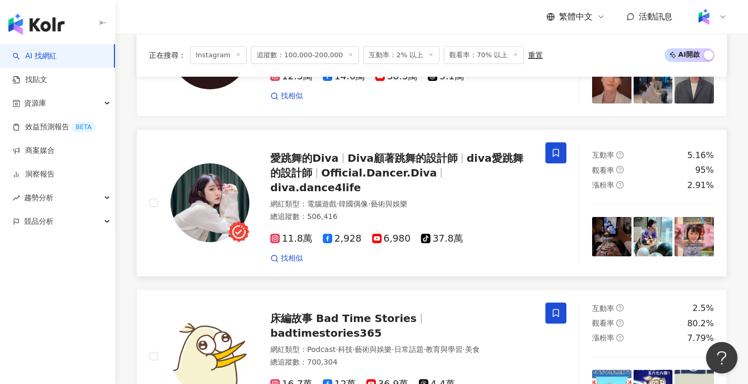
scroll to position [1859, 0]
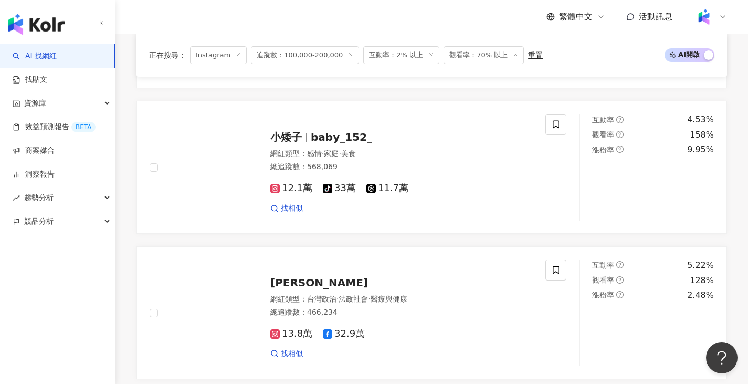
scroll to position [1911, 0]
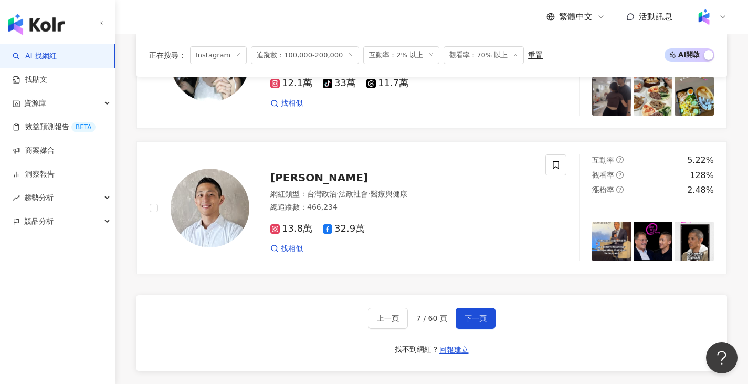
click at [496, 311] on div "上一頁 7 / 60 頁 下一頁 找不到網紅？ 回報建立" at bounding box center [431, 333] width 591 height 76
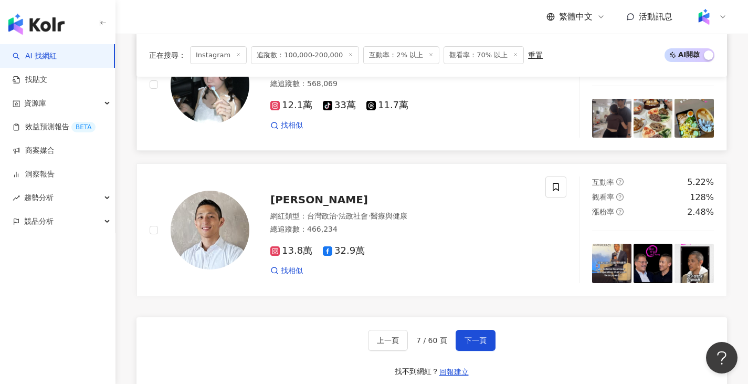
scroll to position [1964, 0]
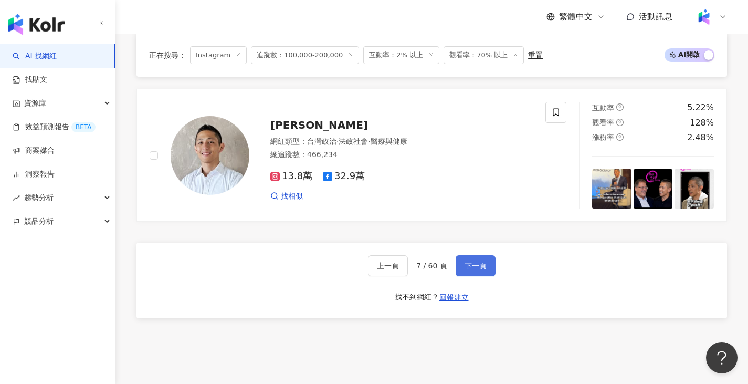
click at [471, 261] on span "下一頁" at bounding box center [476, 265] width 22 height 8
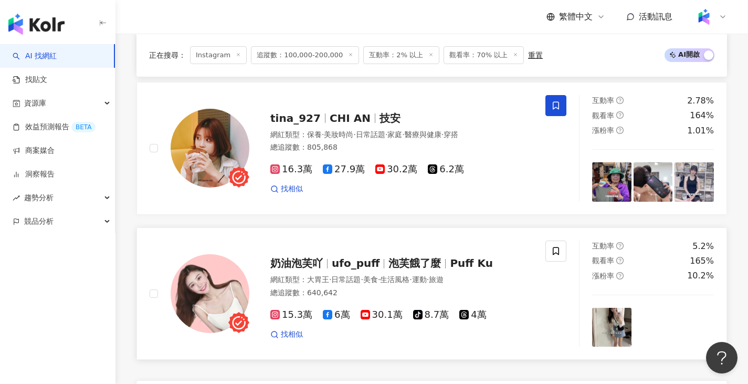
scroll to position [1811, 0]
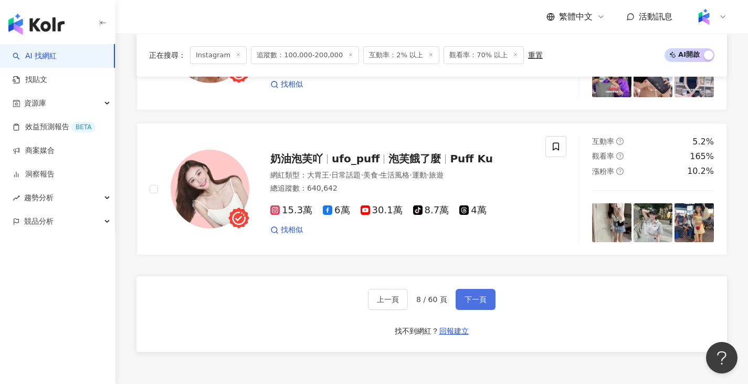
click at [481, 303] on span "下一頁" at bounding box center [476, 299] width 22 height 8
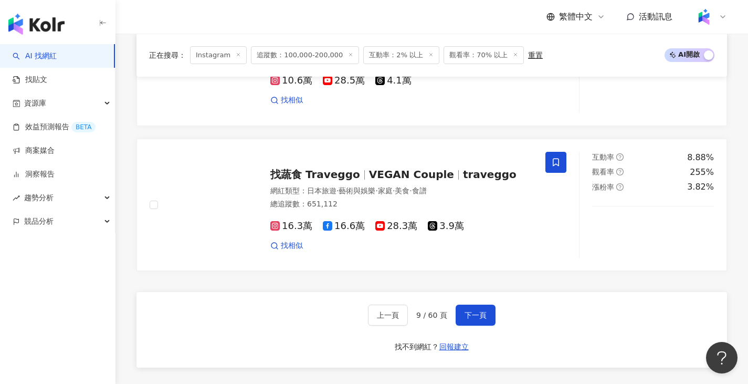
scroll to position [1911, 0]
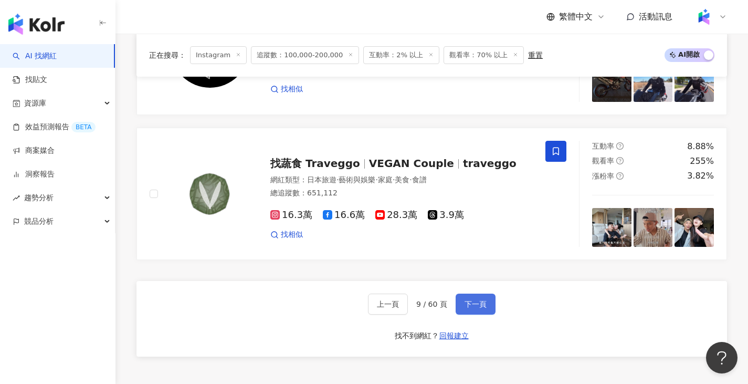
click at [478, 308] on span "下一頁" at bounding box center [476, 304] width 22 height 8
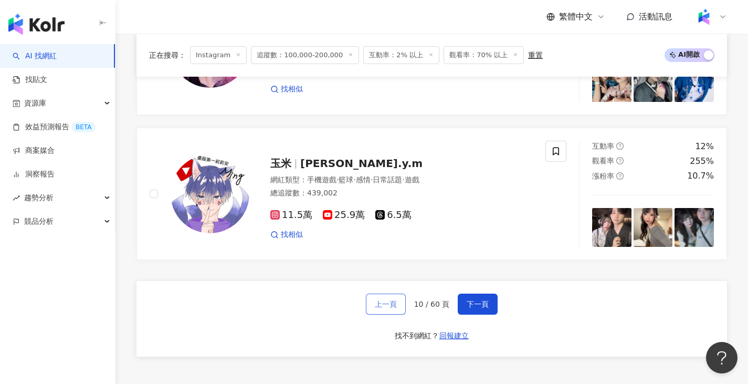
click at [397, 308] on span "上一頁" at bounding box center [386, 304] width 22 height 8
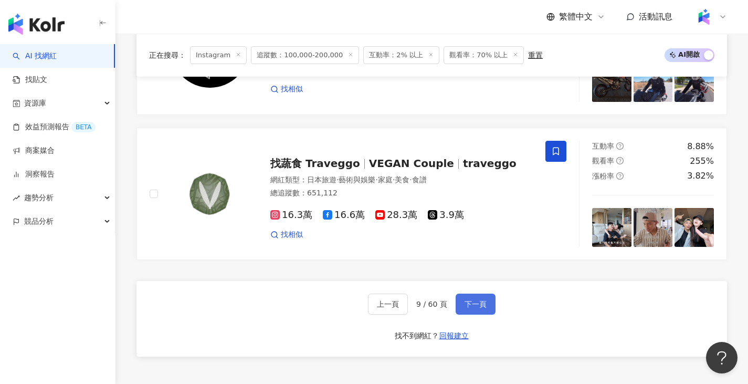
click at [471, 308] on span "下一頁" at bounding box center [476, 304] width 22 height 8
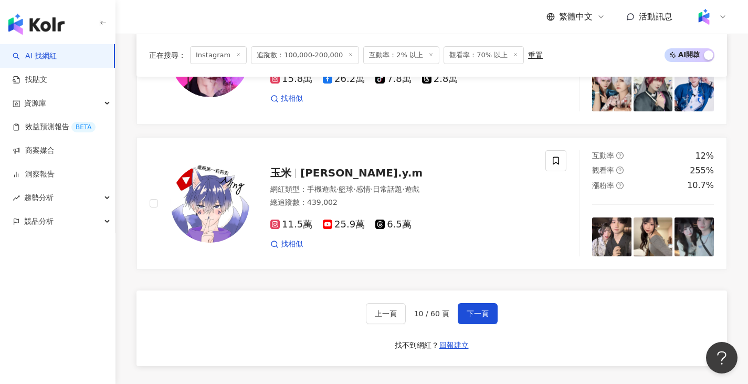
scroll to position [1936, 0]
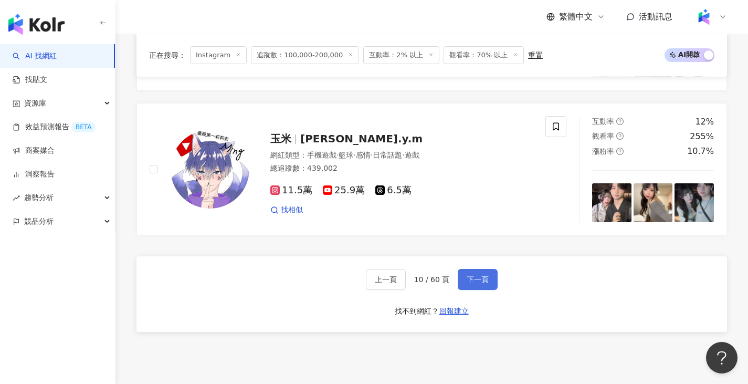
click at [484, 282] on span "下一頁" at bounding box center [478, 279] width 22 height 8
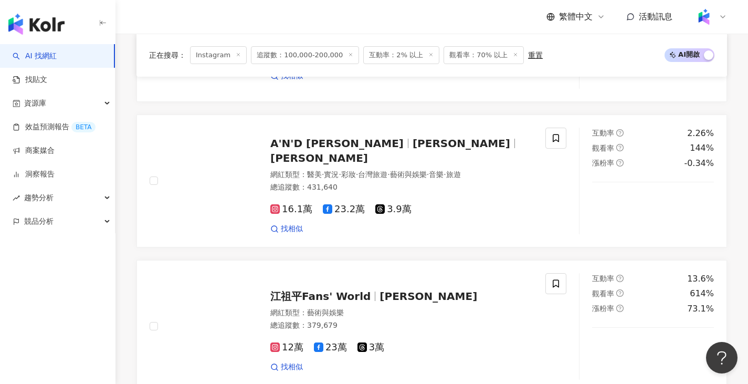
scroll to position [1883, 0]
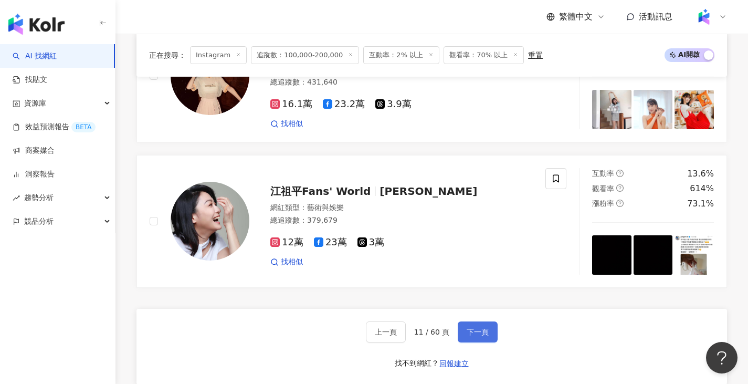
click at [481, 333] on button "下一頁" at bounding box center [478, 331] width 40 height 21
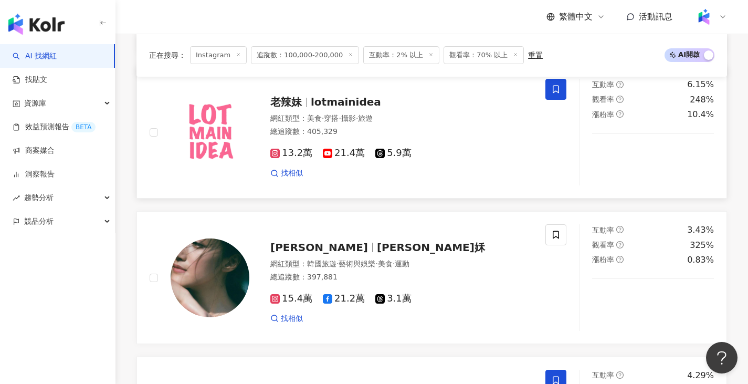
scroll to position [1353, 0]
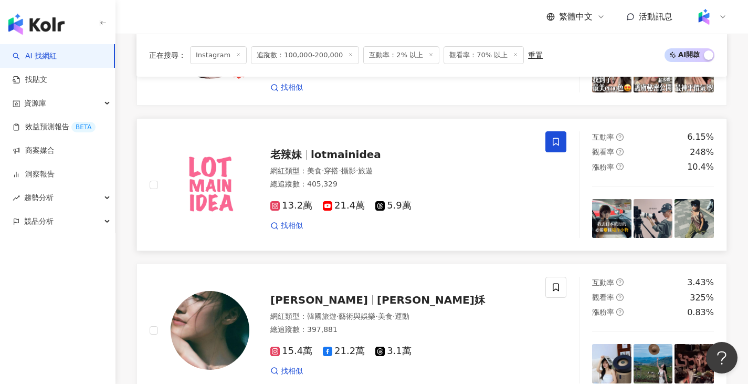
drag, startPoint x: 321, startPoint y: 156, endPoint x: 334, endPoint y: 160, distance: 13.6
click at [334, 166] on span "穿搭" at bounding box center [331, 170] width 15 height 8
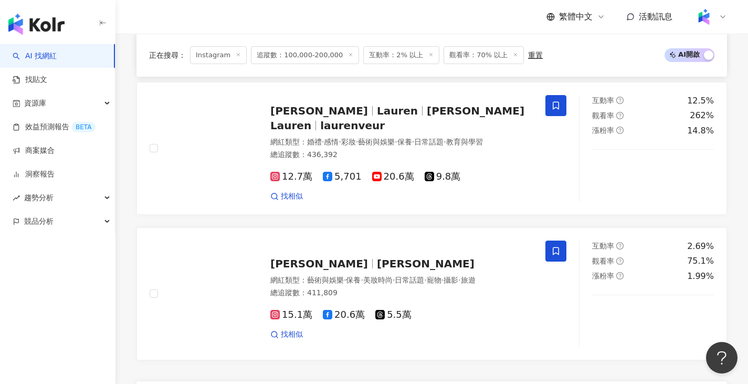
scroll to position [1983, 0]
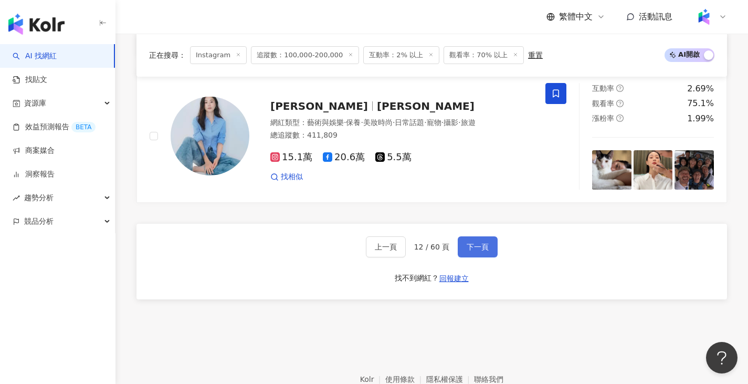
click at [464, 237] on button "下一頁" at bounding box center [478, 246] width 40 height 21
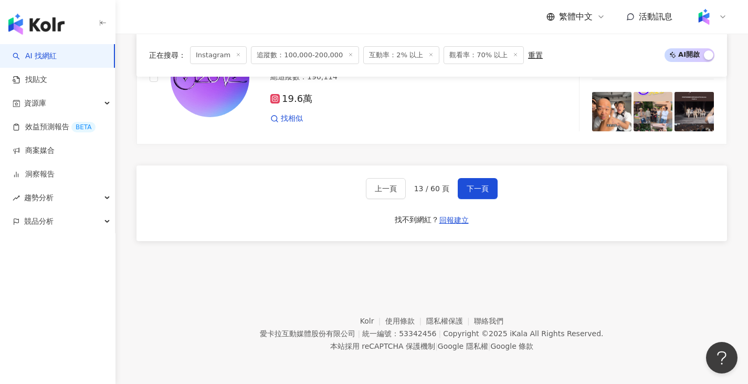
scroll to position [2040, 0]
click at [476, 182] on button "下一頁" at bounding box center [478, 188] width 40 height 21
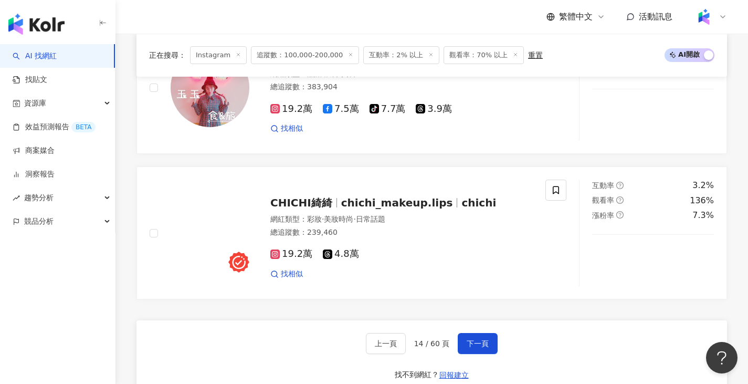
scroll to position [1924, 0]
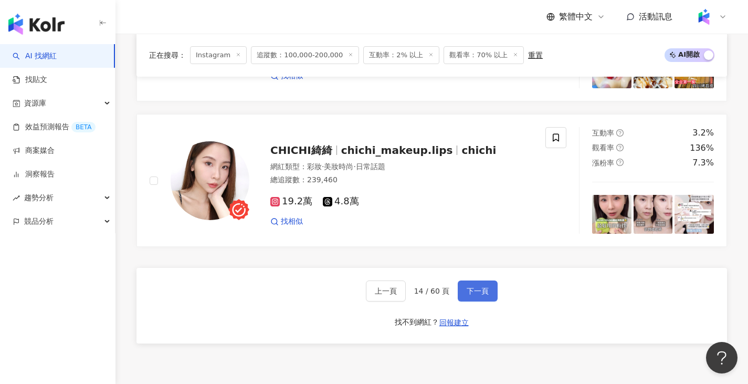
click at [483, 295] on span "下一頁" at bounding box center [478, 291] width 22 height 8
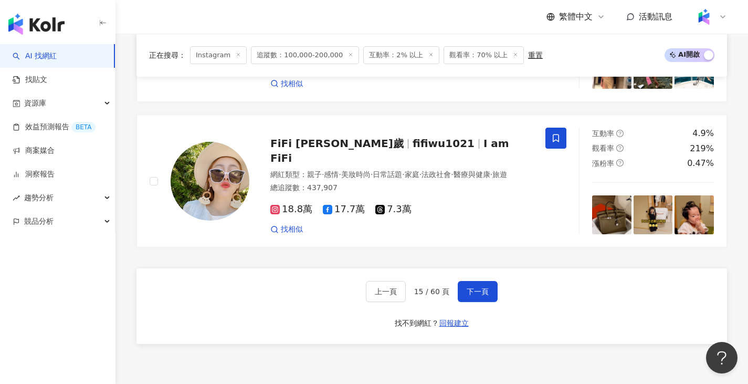
click at [477, 294] on span "下一頁" at bounding box center [478, 291] width 22 height 8
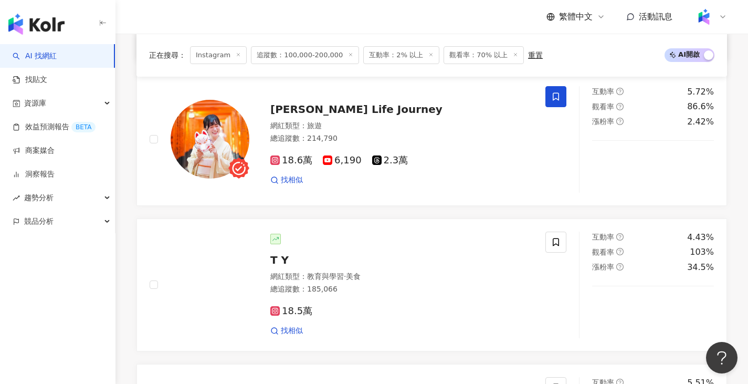
scroll to position [869, 0]
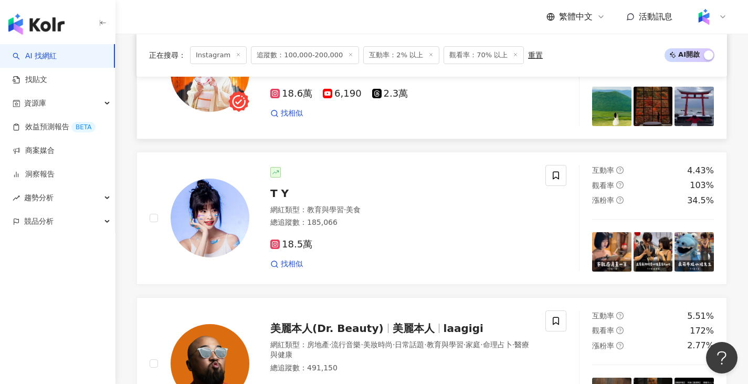
click at [513, 119] on div "找相似" at bounding box center [401, 113] width 262 height 10
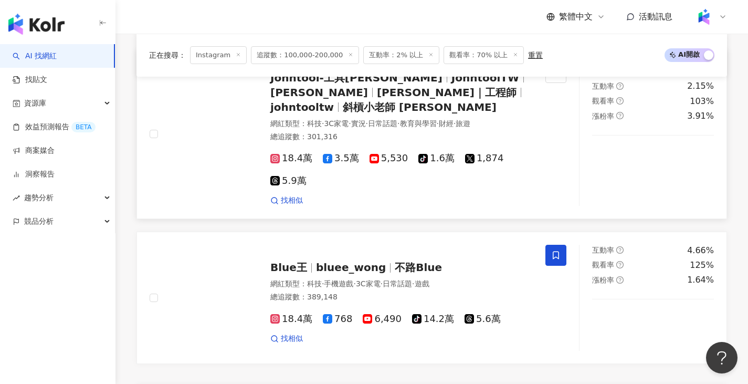
scroll to position [1919, 0]
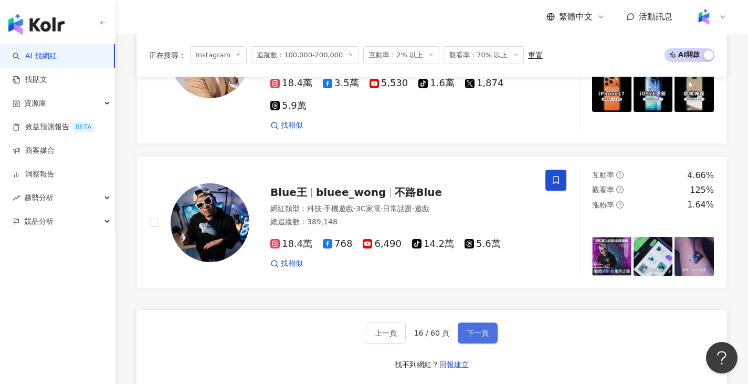
click at [488, 322] on button "下一頁" at bounding box center [478, 332] width 40 height 21
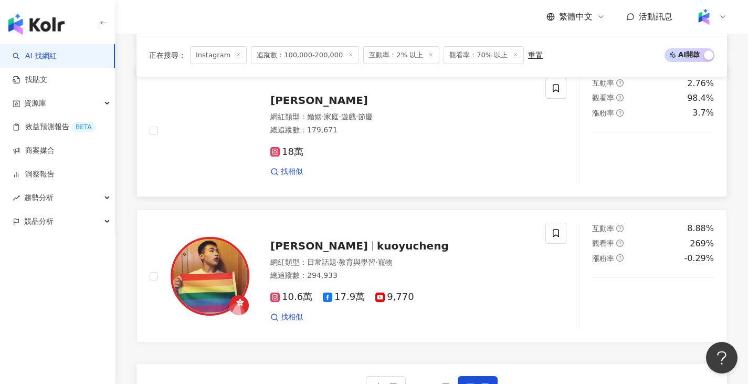
scroll to position [1892, 0]
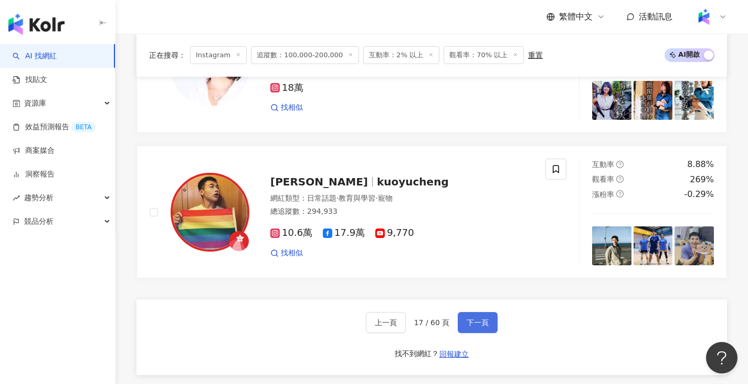
click at [475, 320] on button "下一頁" at bounding box center [478, 322] width 40 height 21
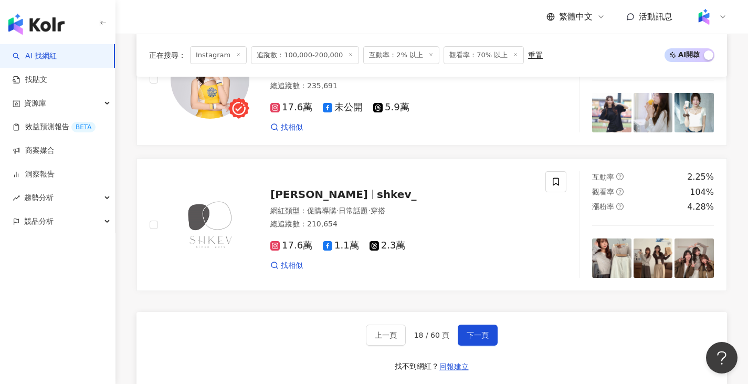
scroll to position [1887, 0]
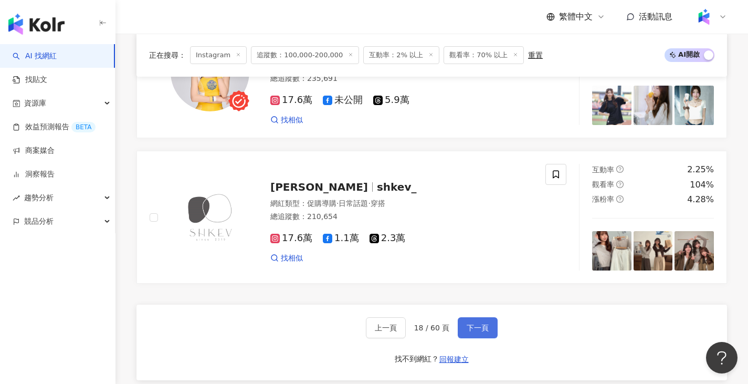
click at [477, 338] on button "下一頁" at bounding box center [478, 327] width 40 height 21
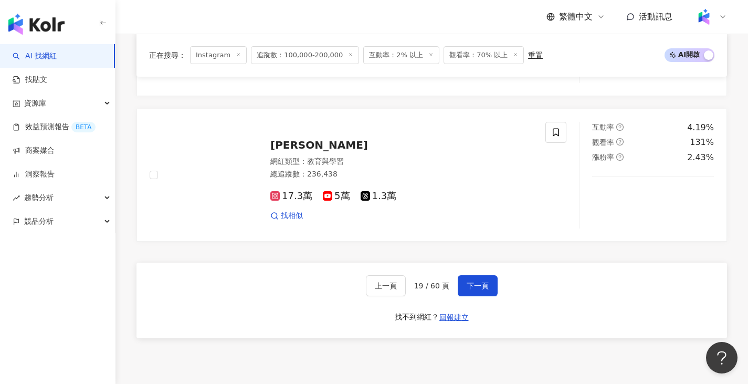
scroll to position [1935, 0]
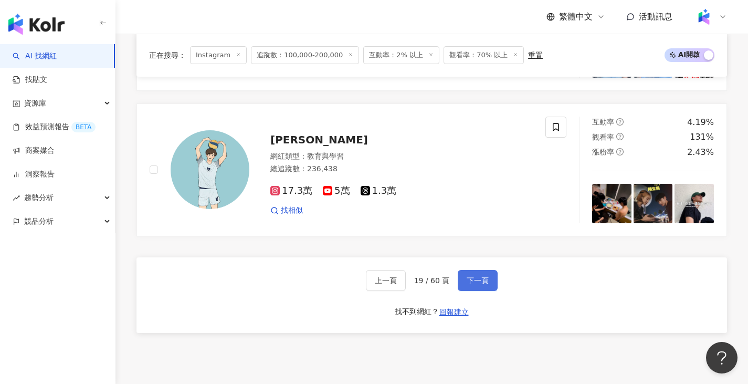
click at [475, 285] on span "下一頁" at bounding box center [478, 280] width 22 height 8
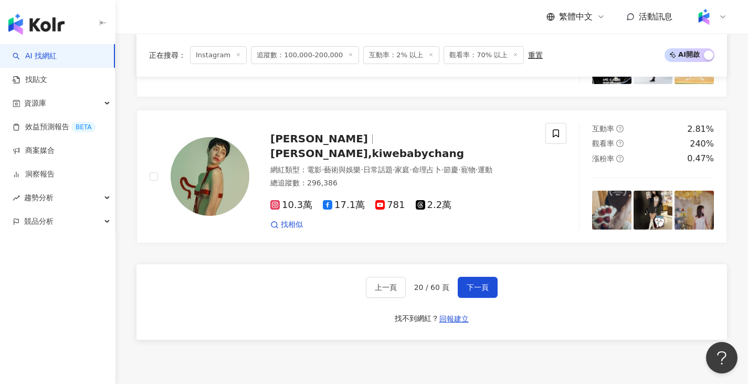
scroll to position [1930, 0]
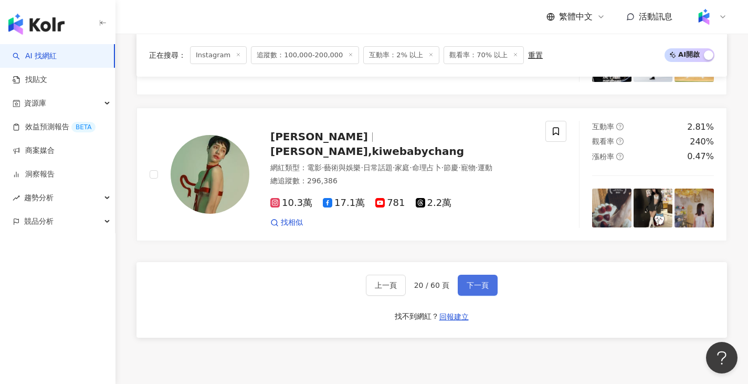
click at [484, 289] on span "下一頁" at bounding box center [478, 285] width 22 height 8
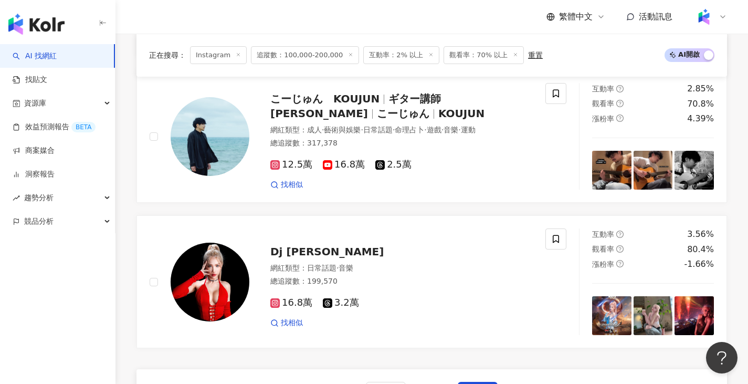
scroll to position [1872, 0]
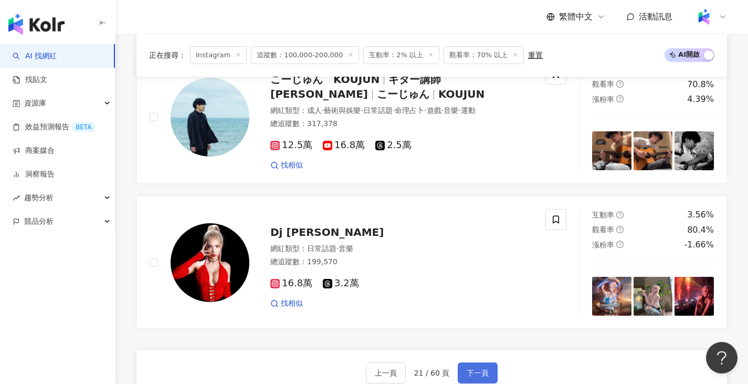
click at [469, 369] on span "下一頁" at bounding box center [478, 373] width 22 height 8
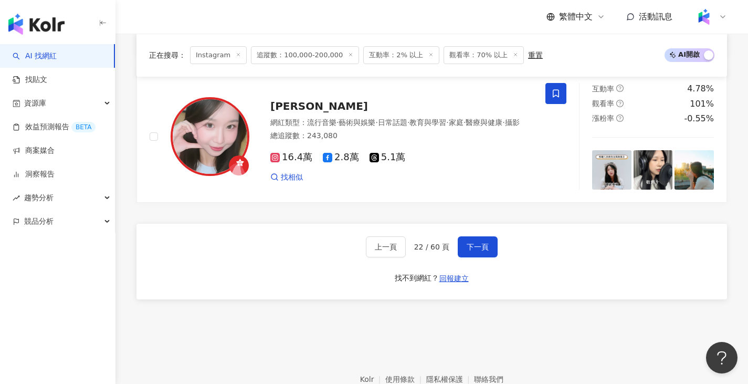
scroll to position [1972, 0]
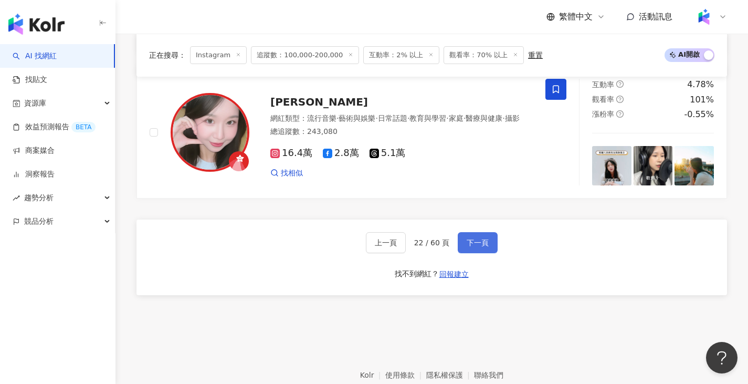
click at [482, 247] on span "下一頁" at bounding box center [478, 242] width 22 height 8
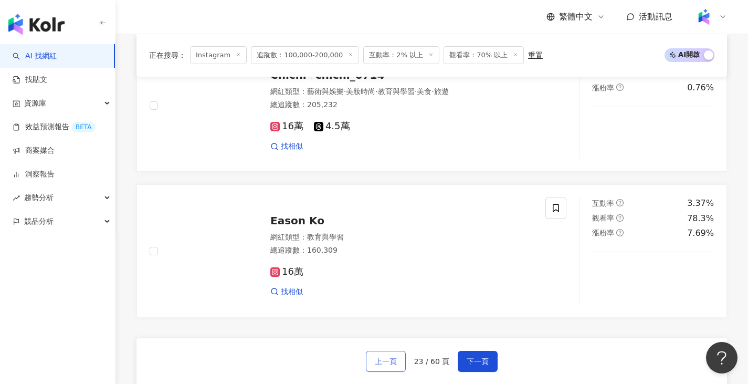
scroll to position [1915, 0]
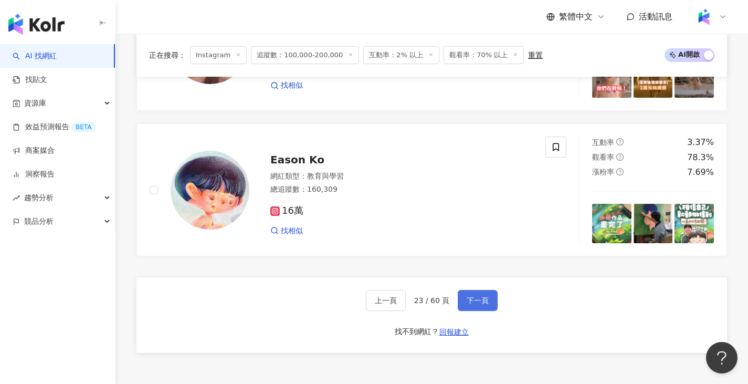
click at [477, 301] on button "下一頁" at bounding box center [478, 300] width 40 height 21
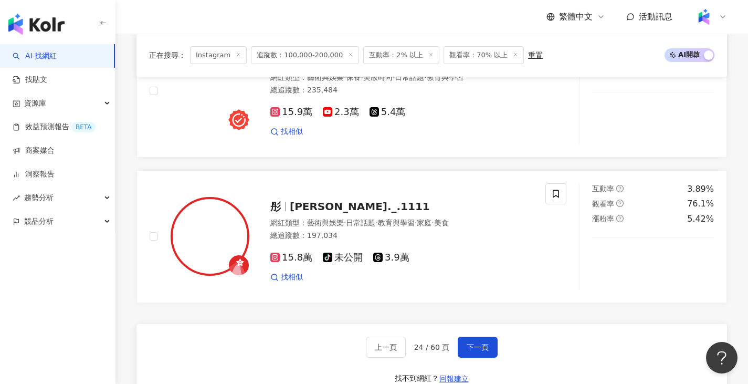
scroll to position [1920, 0]
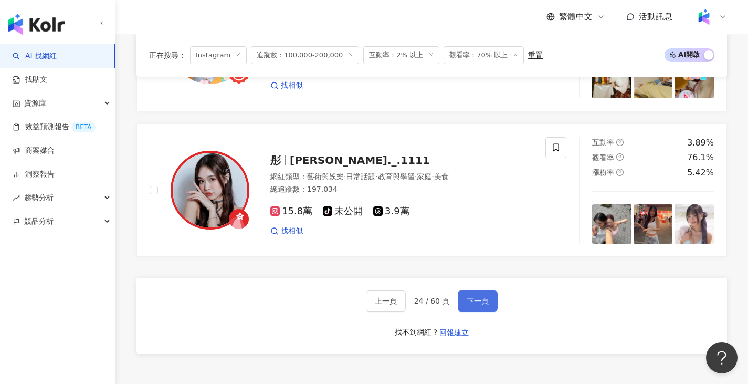
click at [469, 305] on span "下一頁" at bounding box center [478, 301] width 22 height 8
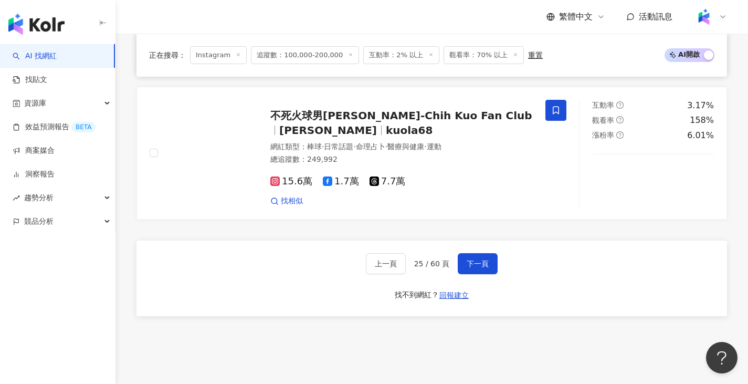
scroll to position [1962, 0]
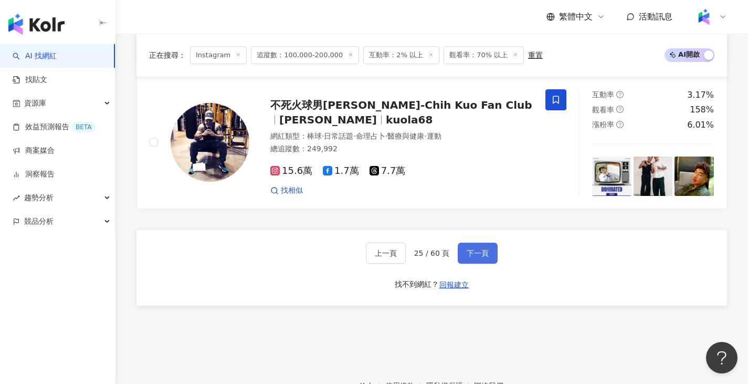
click at [468, 264] on button "下一頁" at bounding box center [478, 253] width 40 height 21
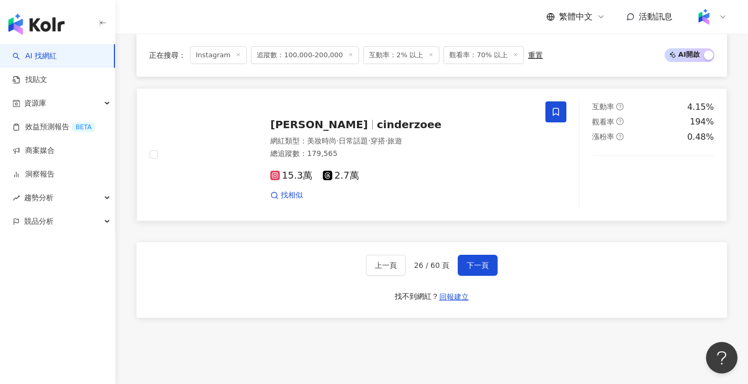
scroll to position [1957, 0]
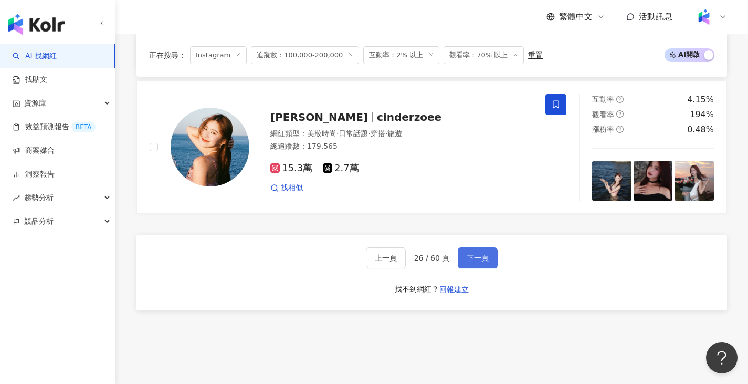
click at [464, 268] on button "下一頁" at bounding box center [478, 257] width 40 height 21
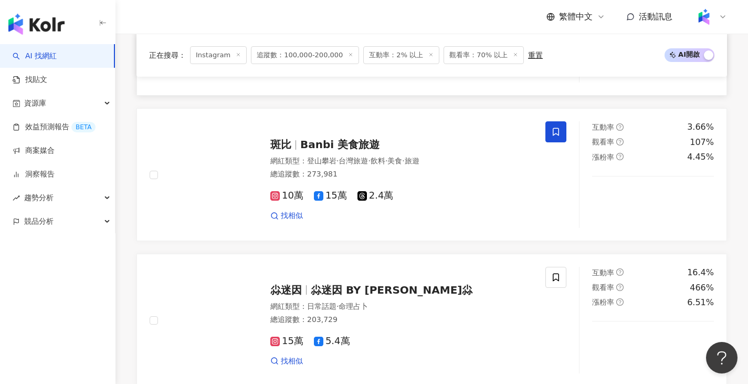
scroll to position [1967, 0]
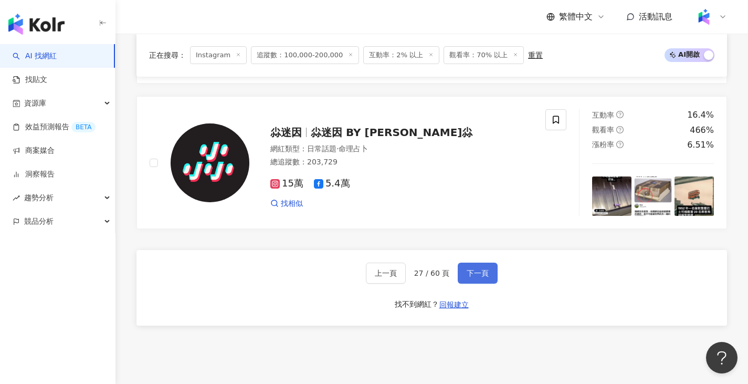
click at [477, 269] on span "下一頁" at bounding box center [478, 273] width 22 height 8
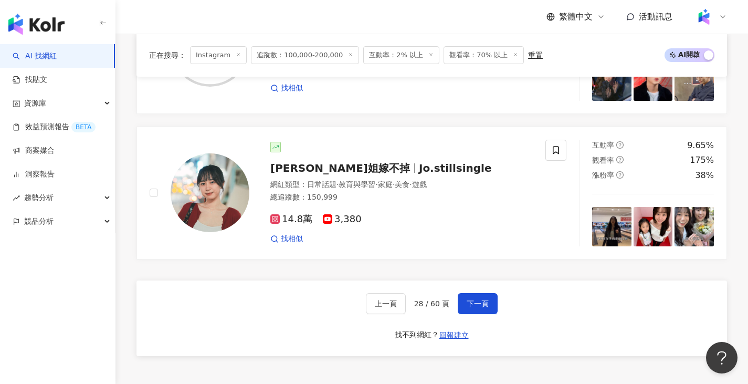
scroll to position [1912, 0]
click at [480, 307] on span "下一頁" at bounding box center [478, 303] width 22 height 8
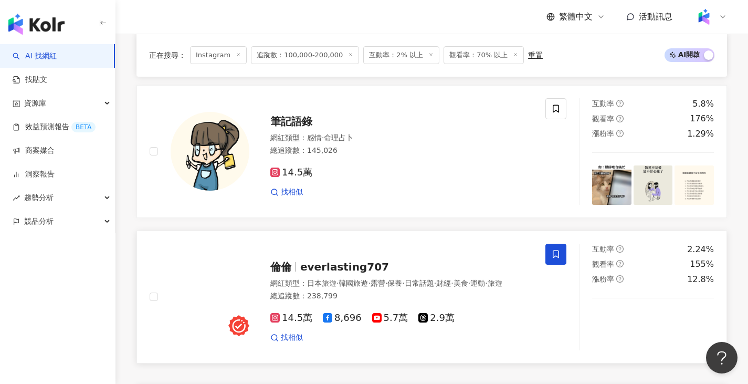
scroll to position [1907, 0]
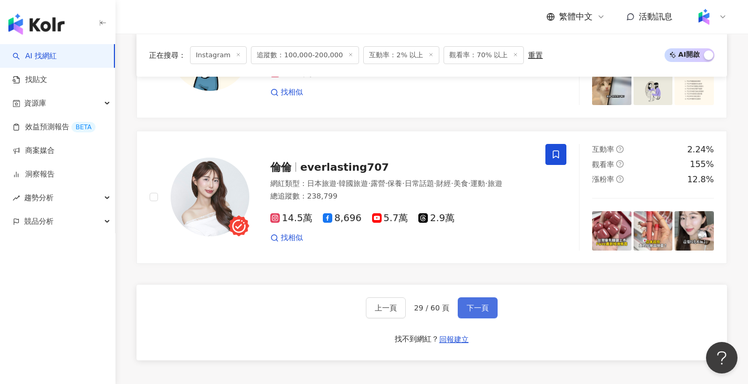
click at [472, 312] on span "下一頁" at bounding box center [478, 307] width 22 height 8
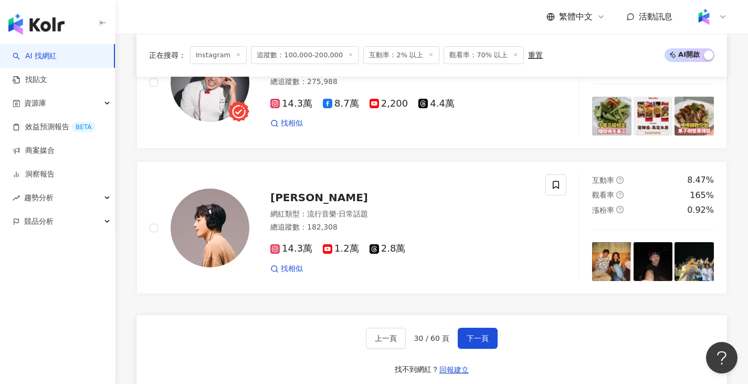
scroll to position [1902, 0]
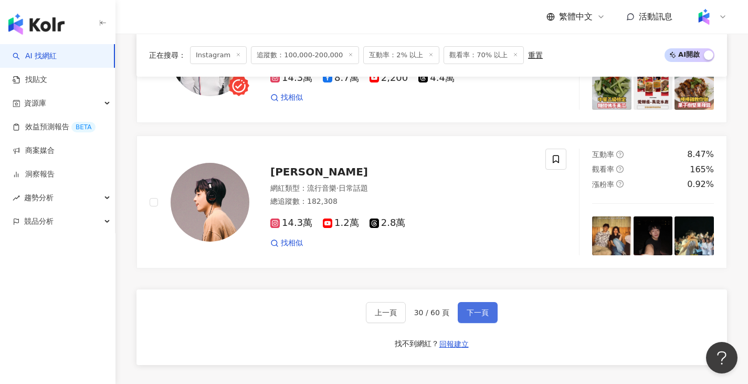
click at [481, 313] on button "下一頁" at bounding box center [478, 312] width 40 height 21
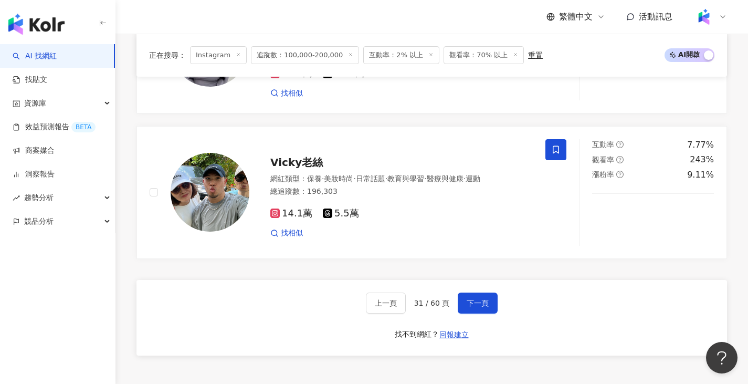
scroll to position [1950, 0]
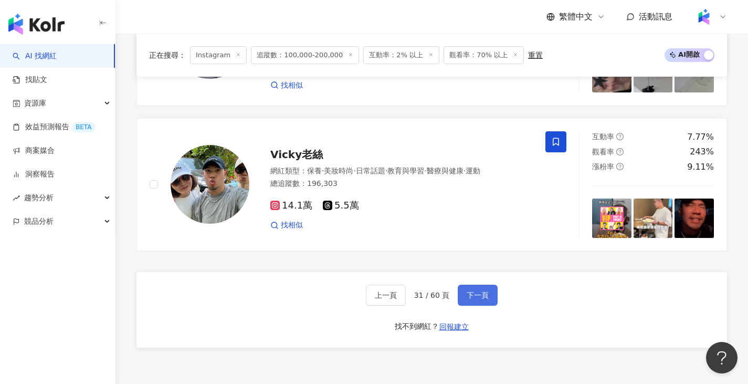
click at [478, 291] on span "下一頁" at bounding box center [478, 295] width 22 height 8
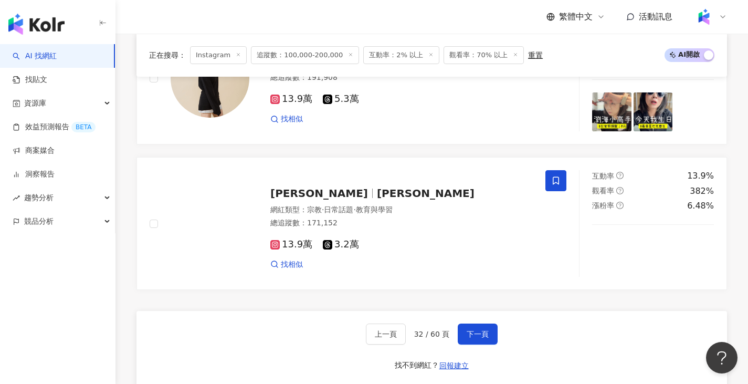
scroll to position [1882, 0]
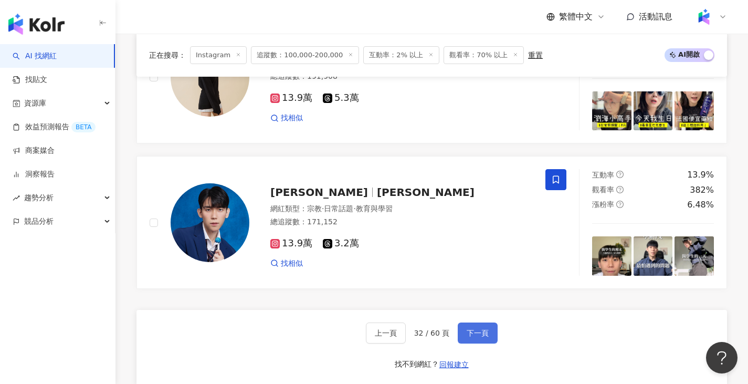
click at [490, 343] on button "下一頁" at bounding box center [478, 332] width 40 height 21
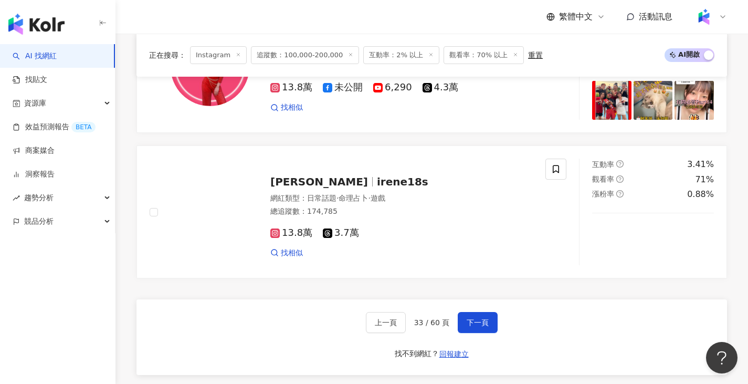
scroll to position [1982, 0]
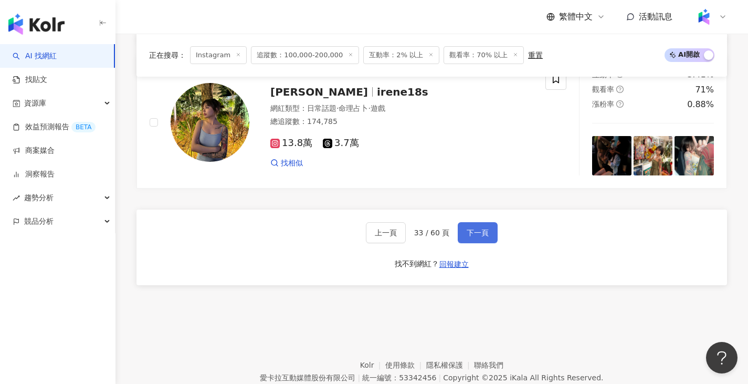
click at [467, 237] on span "下一頁" at bounding box center [478, 232] width 22 height 8
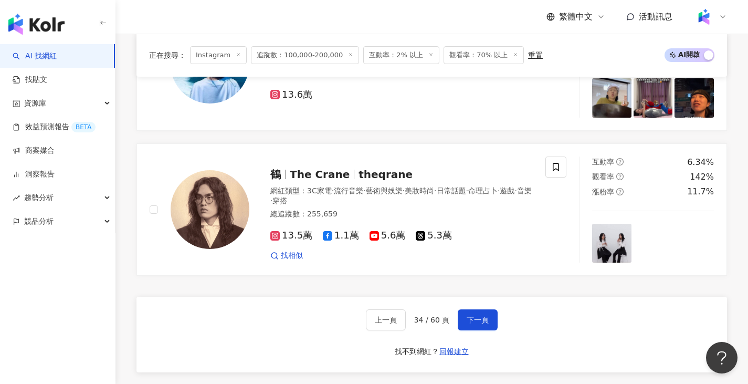
scroll to position [1925, 0]
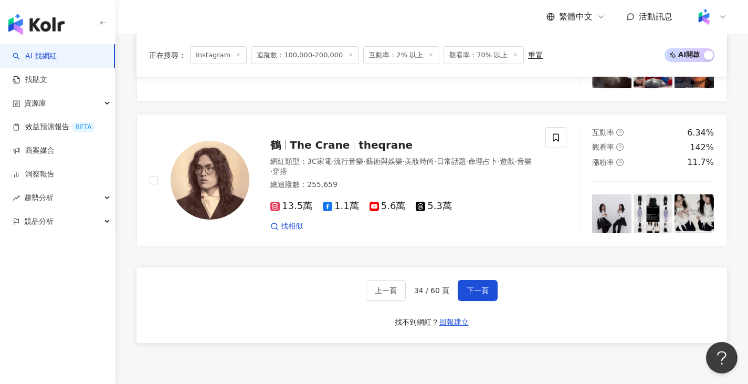
click at [478, 301] on button "下一頁" at bounding box center [478, 290] width 40 height 21
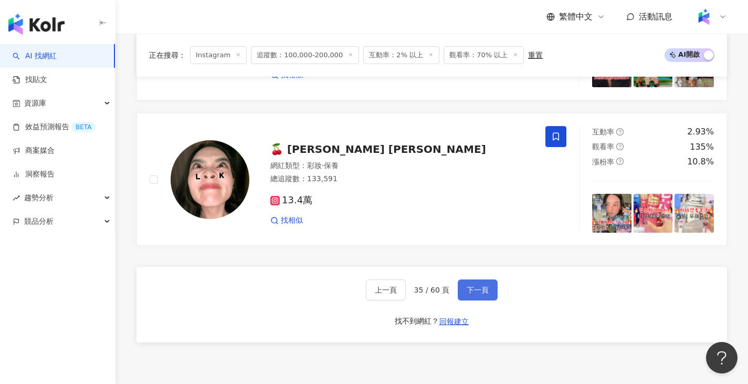
click at [486, 294] on span "下一頁" at bounding box center [478, 290] width 22 height 8
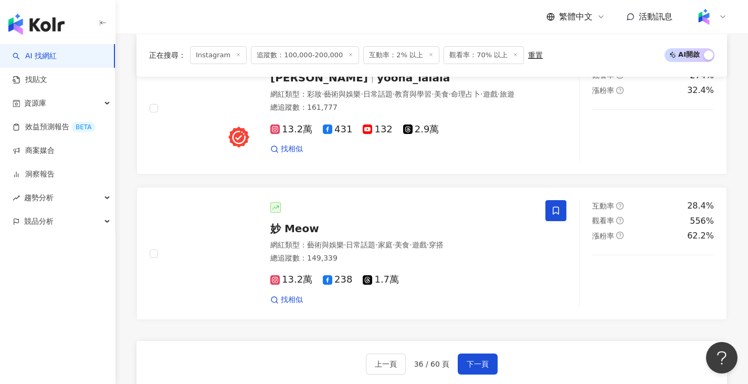
scroll to position [1920, 0]
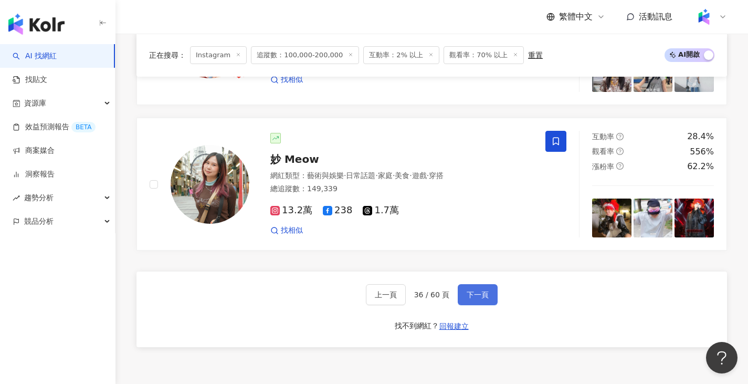
click at [474, 299] on span "下一頁" at bounding box center [478, 294] width 22 height 8
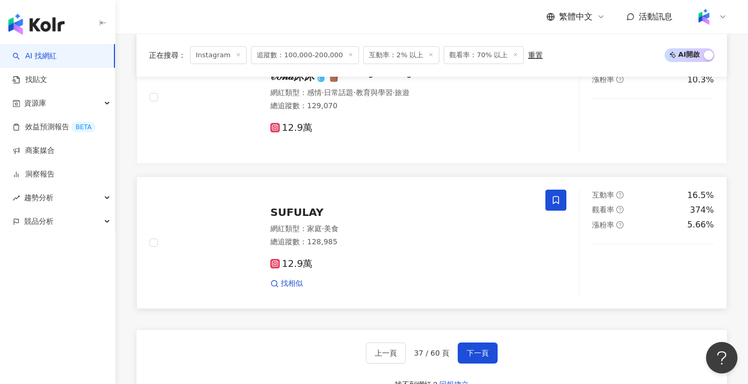
scroll to position [1915, 0]
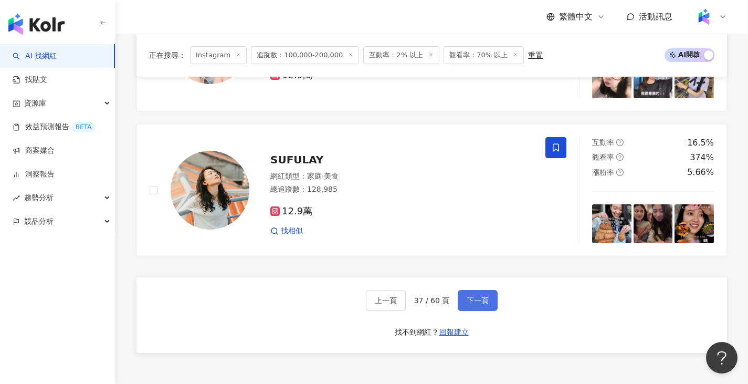
click at [477, 304] on span "下一頁" at bounding box center [478, 300] width 22 height 8
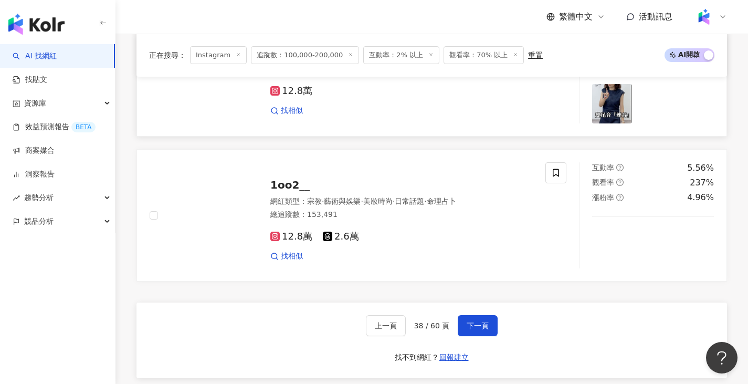
scroll to position [1910, 0]
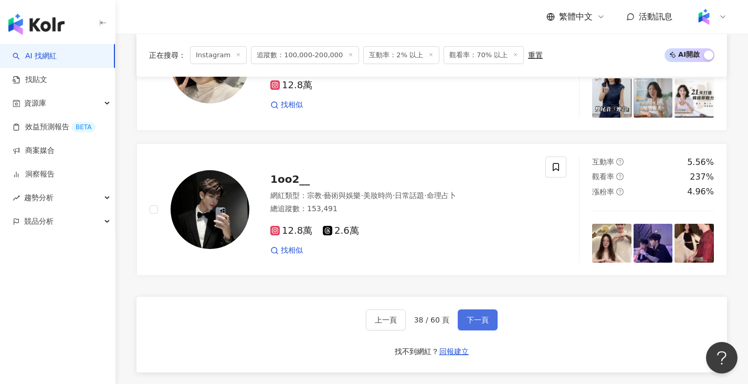
click at [482, 316] on span "下一頁" at bounding box center [478, 320] width 22 height 8
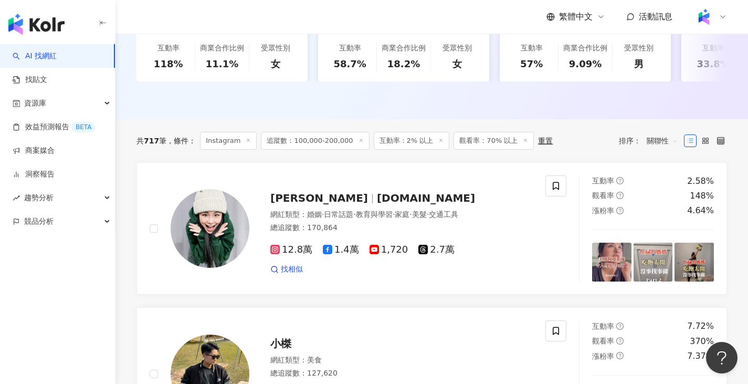
scroll to position [382, 0]
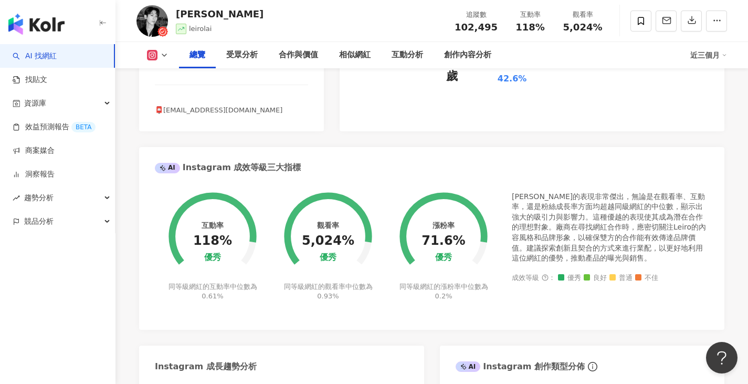
scroll to position [157, 0]
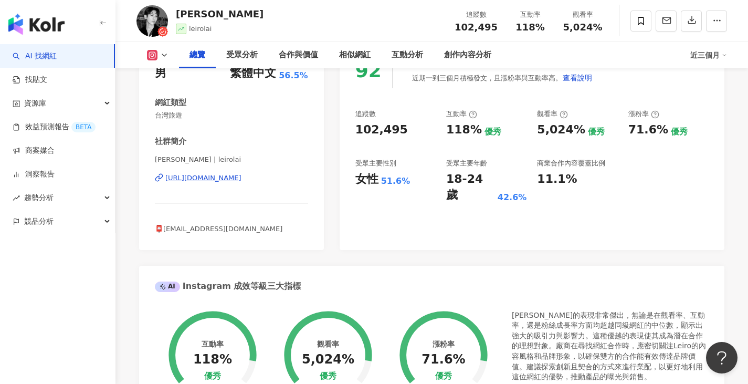
click at [215, 174] on div "https://www.instagram.com/leirolai/" at bounding box center [203, 177] width 76 height 9
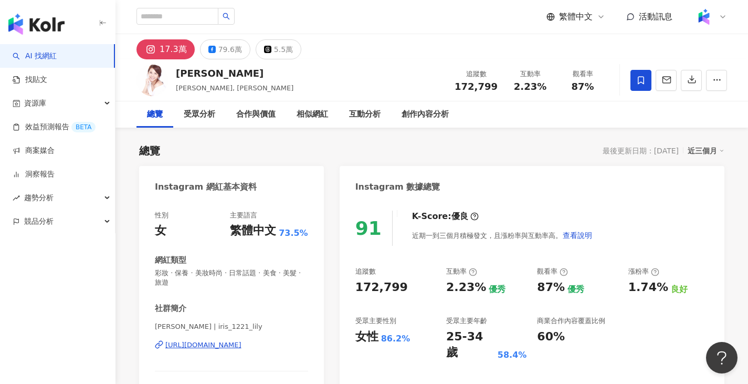
click at [229, 348] on div "[URL][DOMAIN_NAME]" at bounding box center [203, 344] width 76 height 9
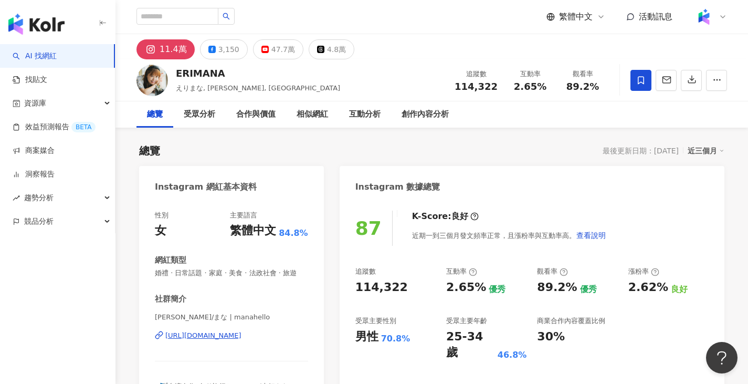
click at [241, 340] on div "https://www.instagram.com/manahello/" at bounding box center [203, 335] width 76 height 9
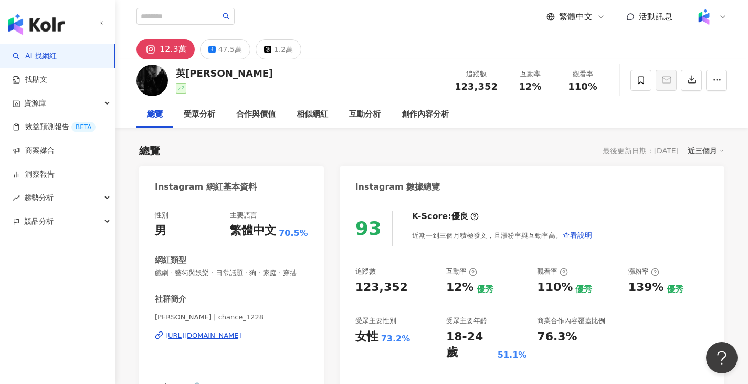
click at [241, 340] on div "https://www.instagram.com/chance_1228/" at bounding box center [203, 335] width 76 height 9
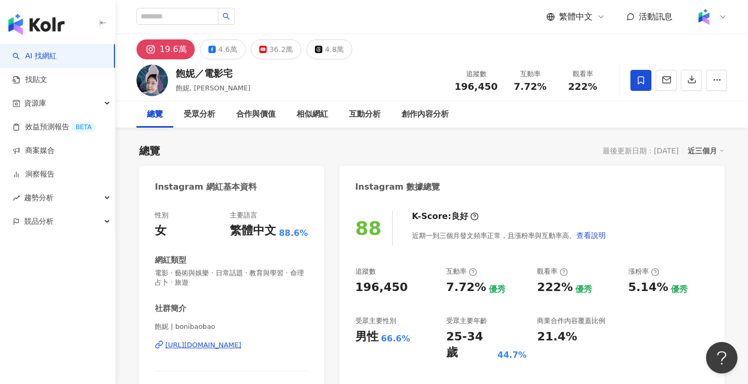
click at [241, 345] on div "https://www.instagram.com/bonibaobao/" at bounding box center [203, 344] width 76 height 9
click at [729, 76] on div "飽妮／電影宅 飽妮, bonibaobao 追蹤數 196,450 互動率 7.72% 觀看率 222%" at bounding box center [431, 79] width 633 height 41
click at [723, 76] on button "button" at bounding box center [716, 80] width 21 height 21
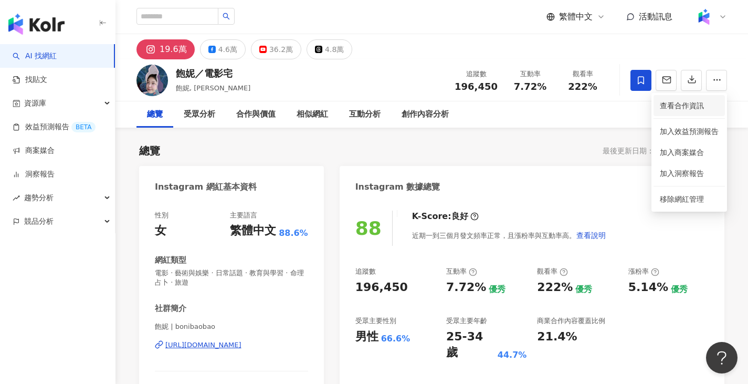
click at [686, 112] on li "查看合作資訊" at bounding box center [689, 105] width 71 height 21
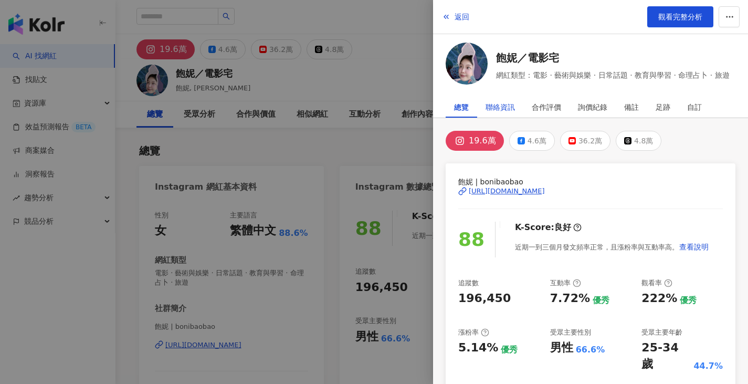
click at [508, 107] on div "聯絡資訊" at bounding box center [500, 107] width 29 height 21
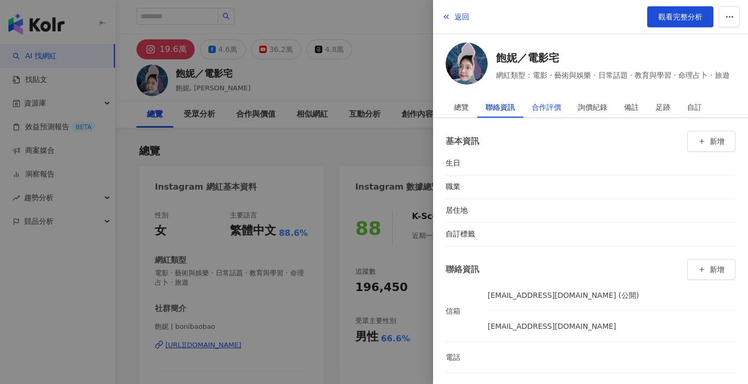
click at [548, 109] on div "合作評價" at bounding box center [546, 107] width 29 height 21
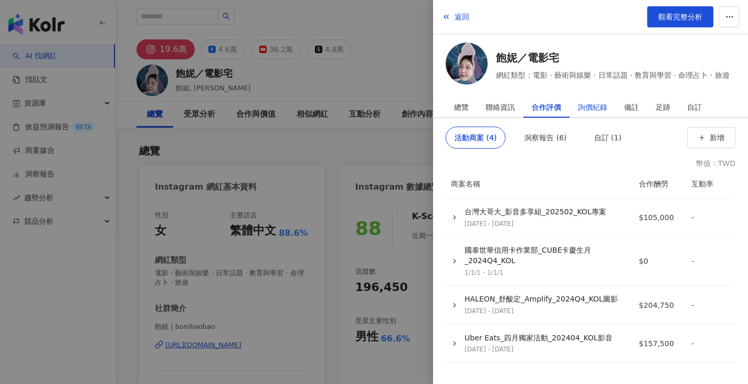
click at [596, 109] on div "詢價紀錄" at bounding box center [592, 107] width 29 height 21
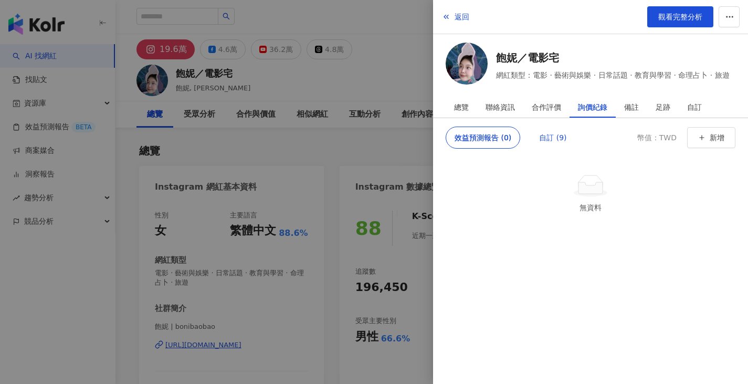
click at [551, 139] on div "自訂 (9)" at bounding box center [552, 137] width 27 height 21
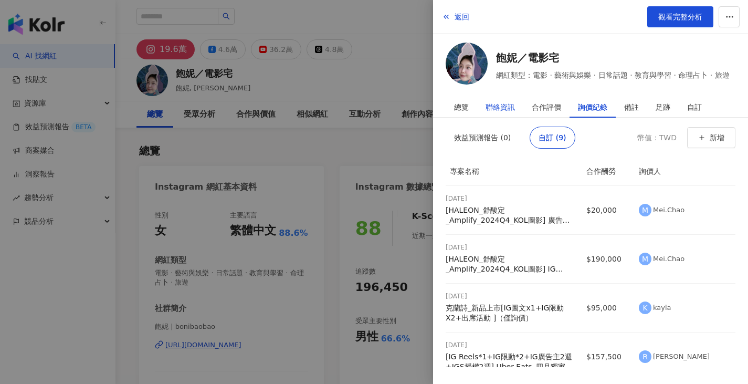
click at [507, 108] on div "聯絡資訊" at bounding box center [500, 107] width 29 height 21
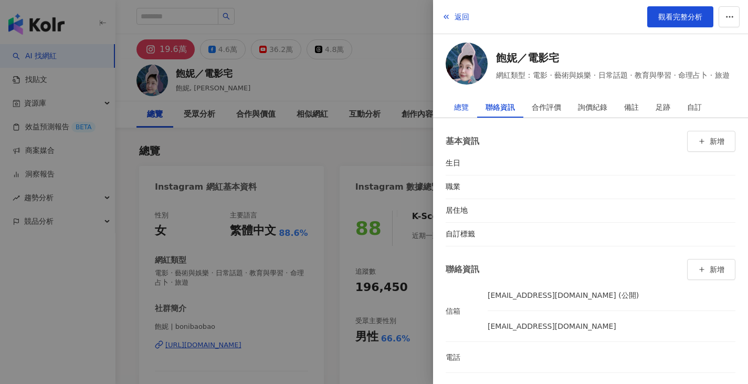
click at [459, 107] on div "總覽" at bounding box center [461, 107] width 15 height 21
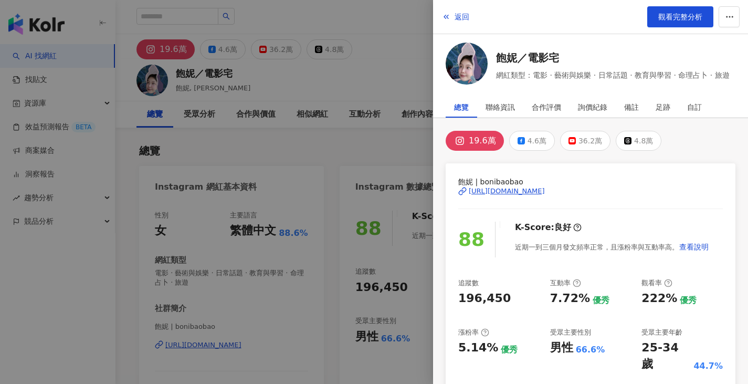
click at [372, 152] on div at bounding box center [374, 192] width 748 height 384
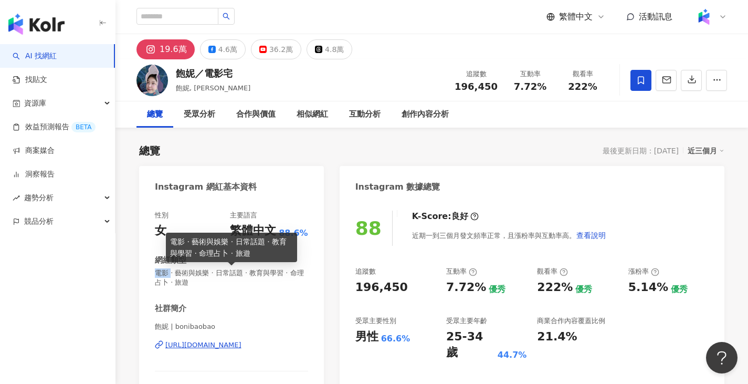
drag, startPoint x: 155, startPoint y: 272, endPoint x: 173, endPoint y: 273, distance: 17.9
click at [173, 273] on span "電影 · 藝術與娛樂 · 日常話題 · 教育與學習 · 命理占卜 · 旅遊" at bounding box center [231, 277] width 153 height 19
drag, startPoint x: 177, startPoint y: 274, endPoint x: 249, endPoint y: 274, distance: 71.9
click at [249, 274] on span "電影 · 藝術與娛樂 · 日常話題 · 教育與學習 · 命理占卜 · 旅遊" at bounding box center [231, 277] width 153 height 19
copy span "藝術與娛樂 · 日常話題"
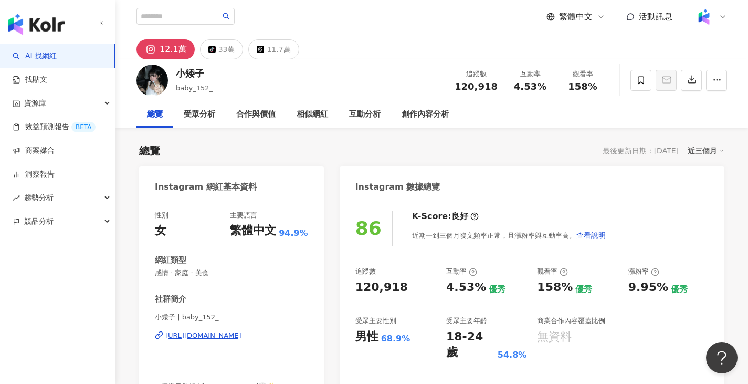
click at [222, 334] on div "[URL][DOMAIN_NAME]" at bounding box center [203, 335] width 76 height 9
click at [664, 82] on div "其他操作" at bounding box center [681, 80] width 38 height 18
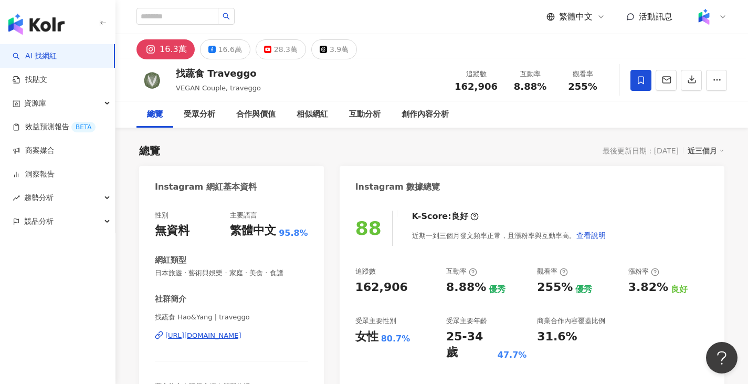
click at [222, 332] on div "https://www.instagram.com/traveggo/" at bounding box center [203, 335] width 76 height 9
click at [715, 83] on icon "button" at bounding box center [716, 79] width 9 height 9
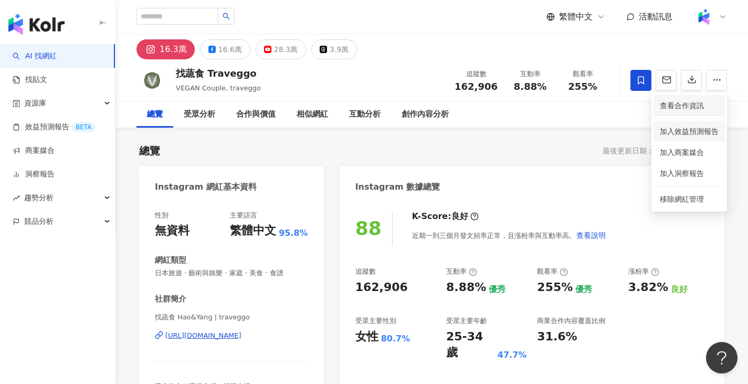
click at [690, 111] on li "查看合作資訊" at bounding box center [689, 105] width 71 height 21
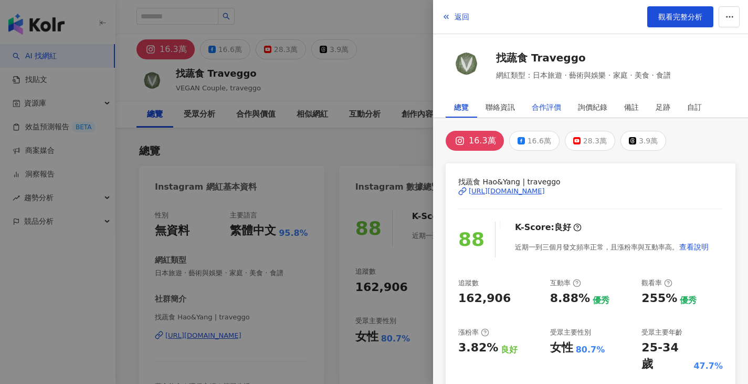
click at [539, 101] on div "合作評價" at bounding box center [546, 107] width 29 height 21
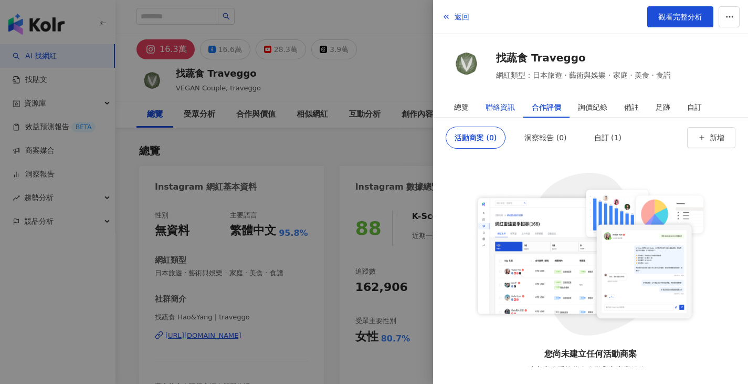
click at [496, 106] on div "聯絡資訊" at bounding box center [500, 107] width 29 height 21
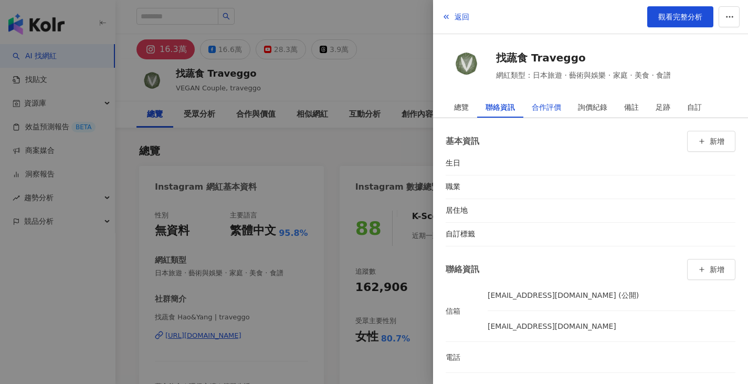
click at [554, 107] on div "合作評價" at bounding box center [546, 107] width 29 height 21
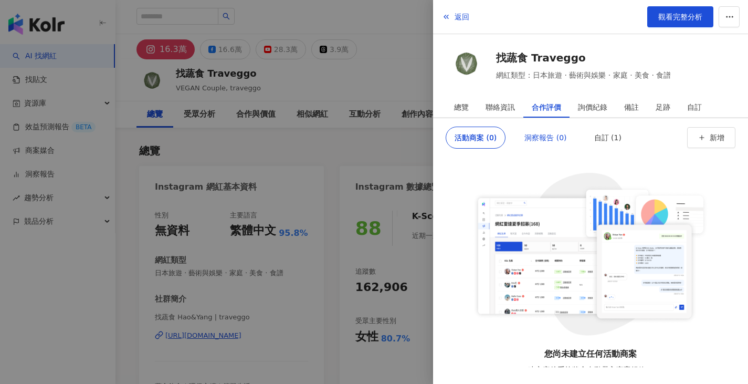
click at [554, 127] on div "洞察報告 (0)" at bounding box center [545, 137] width 42 height 21
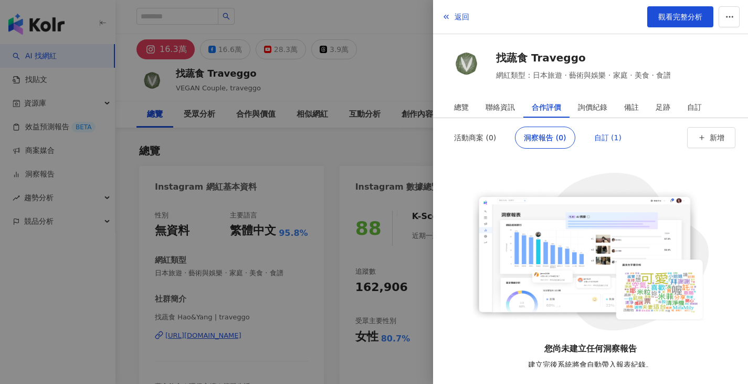
click at [601, 128] on div "自訂 (1)" at bounding box center [607, 137] width 27 height 21
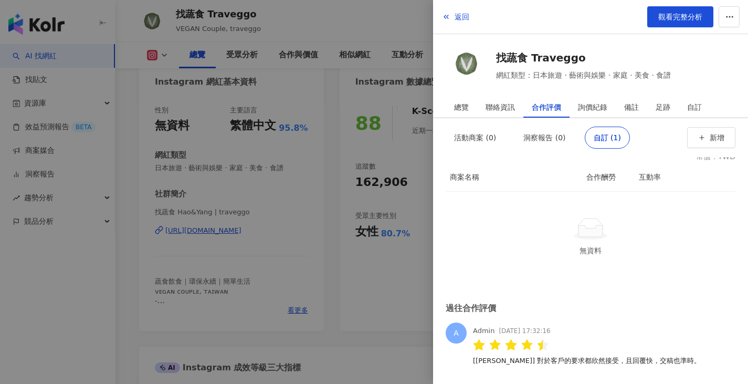
scroll to position [13, 0]
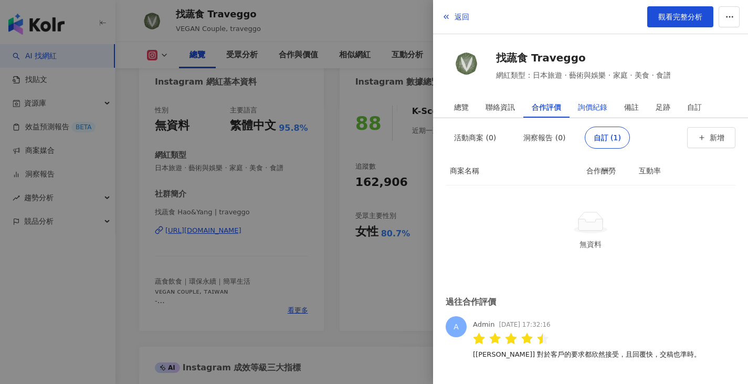
click at [589, 108] on div "詢價紀錄" at bounding box center [592, 107] width 29 height 21
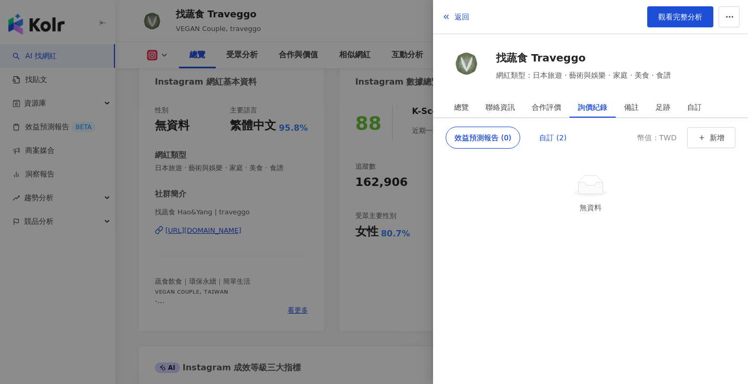
click at [539, 140] on div "自訂 (2)" at bounding box center [552, 137] width 27 height 21
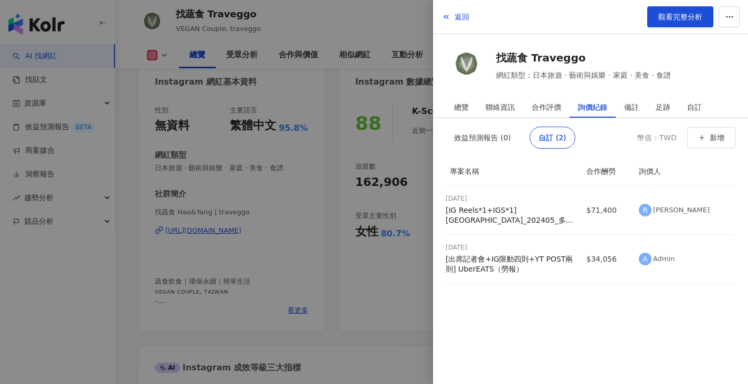
click at [383, 193] on div at bounding box center [374, 192] width 748 height 384
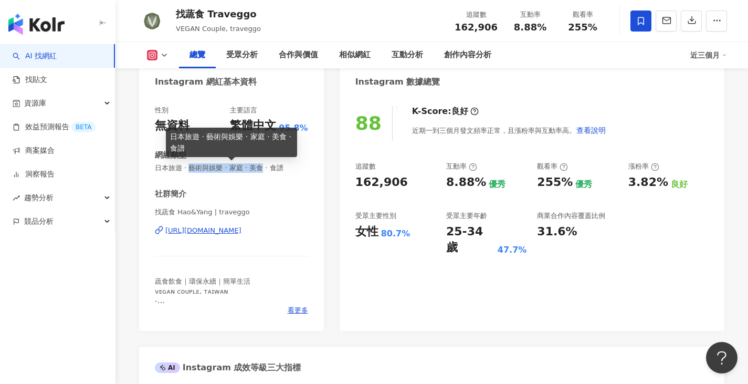
drag, startPoint x: 192, startPoint y: 169, endPoint x: 271, endPoint y: 169, distance: 79.3
click at [271, 169] on span "日本旅遊 · 藝術與娛樂 · 家庭 · 美食 · 食譜" at bounding box center [231, 167] width 153 height 9
copy span "藝術與娛樂 · 家庭 · 美食"
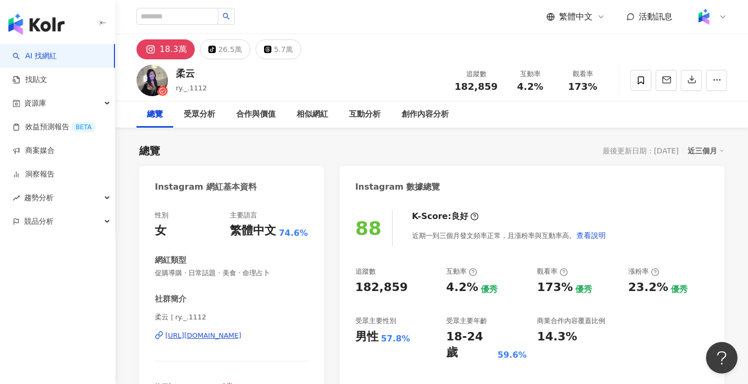
click at [241, 337] on div "[URL][DOMAIN_NAME]" at bounding box center [203, 335] width 76 height 9
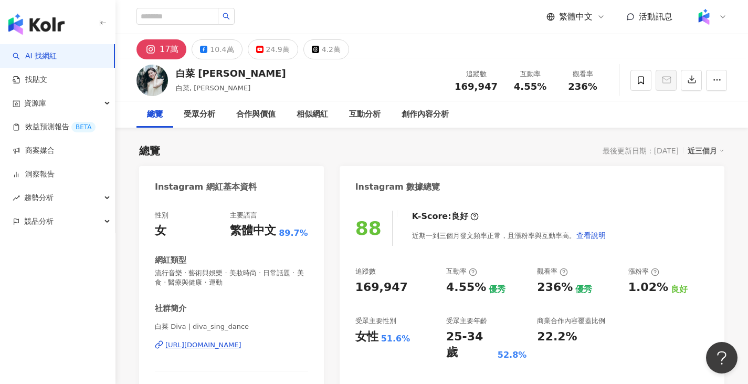
click at [241, 343] on div "[URL][DOMAIN_NAME]" at bounding box center [203, 344] width 76 height 9
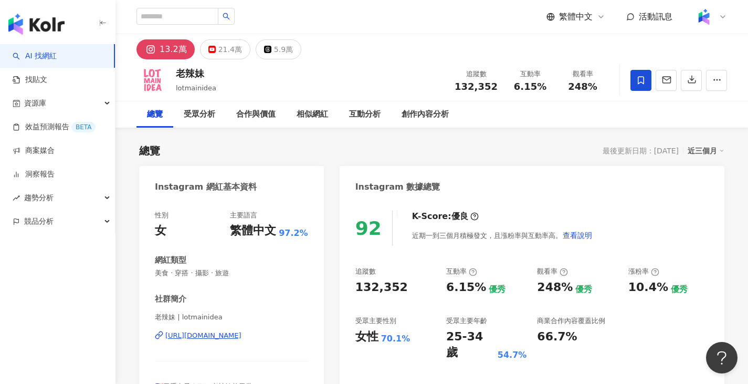
click at [241, 337] on div "https://www.instagram.com/lotmainidea/" at bounding box center [203, 335] width 76 height 9
click at [670, 78] on icon "button" at bounding box center [667, 80] width 8 height 6
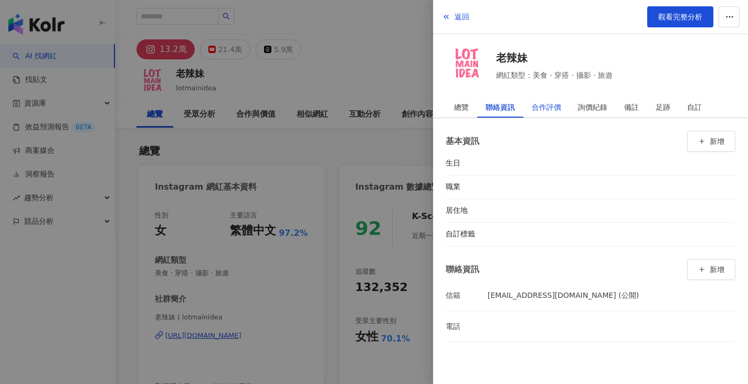
click at [537, 104] on div "合作評價" at bounding box center [546, 107] width 29 height 21
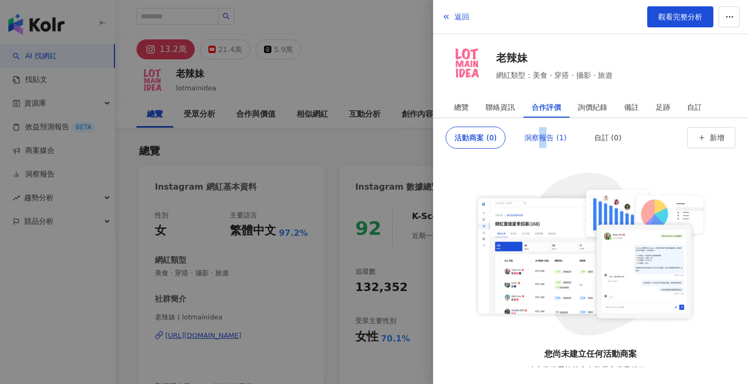
click at [540, 134] on div "洞察報告 (1)" at bounding box center [545, 137] width 42 height 21
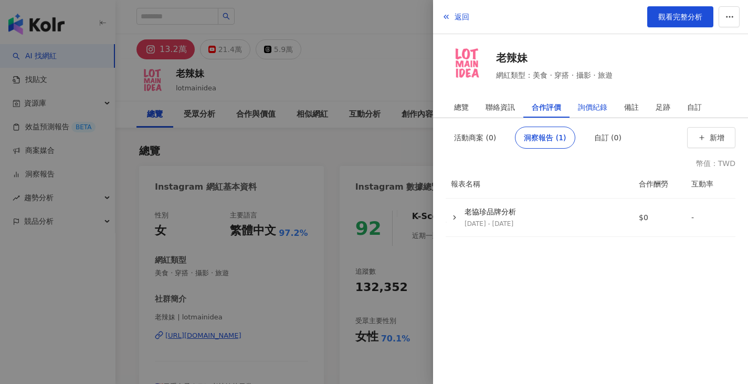
click at [607, 103] on div "詢價紀錄" at bounding box center [592, 107] width 29 height 21
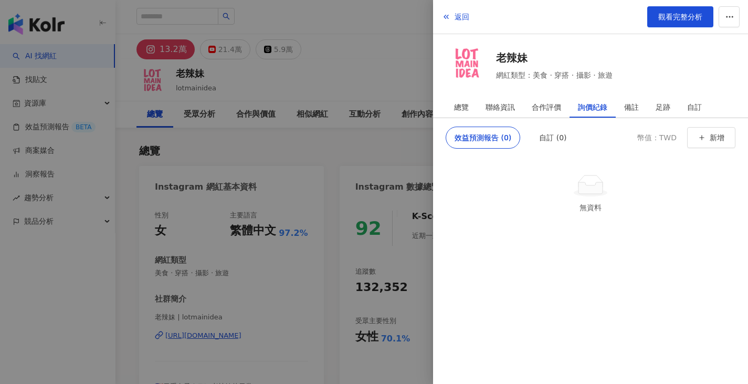
click at [392, 153] on div at bounding box center [374, 192] width 748 height 384
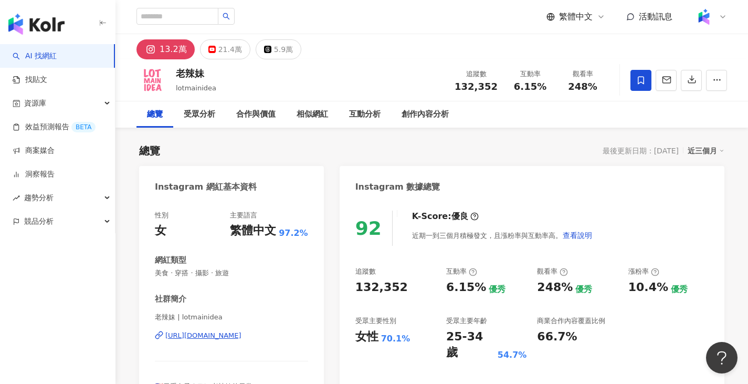
click at [228, 331] on div "https://www.instagram.com/lotmainidea/" at bounding box center [203, 335] width 76 height 9
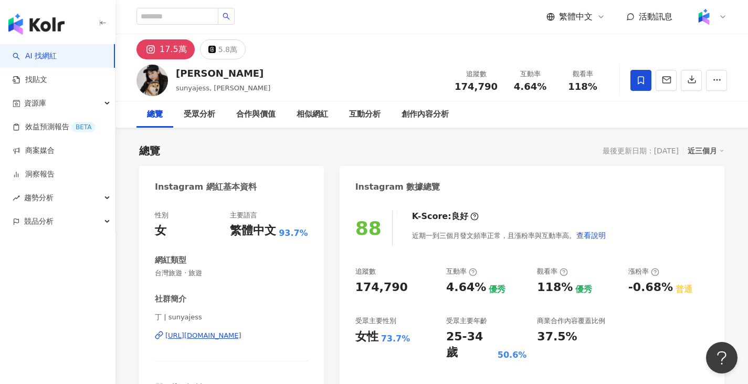
click at [229, 330] on div "丁 | sunyajess https://www.instagram.com/sunyajess/" at bounding box center [231, 342] width 153 height 61
click at [231, 333] on div "https://www.instagram.com/sunyajess/" at bounding box center [203, 335] width 76 height 9
click at [713, 83] on icon "button" at bounding box center [716, 79] width 9 height 9
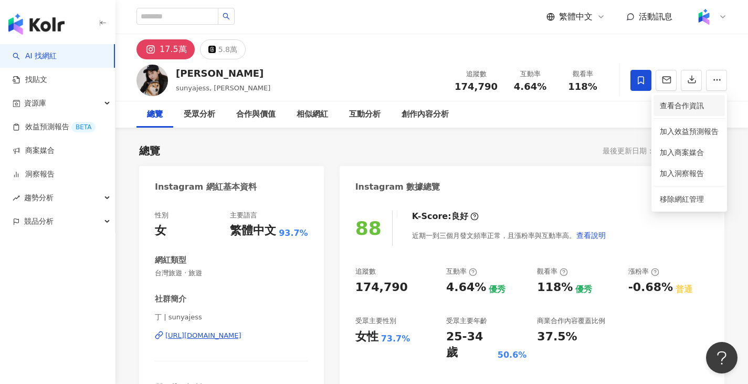
click at [675, 107] on span "查看合作資訊" at bounding box center [689, 106] width 59 height 12
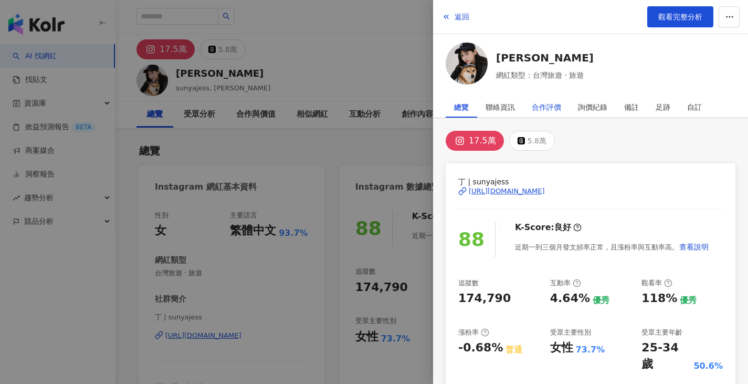
click at [549, 103] on div "合作評價" at bounding box center [546, 107] width 29 height 21
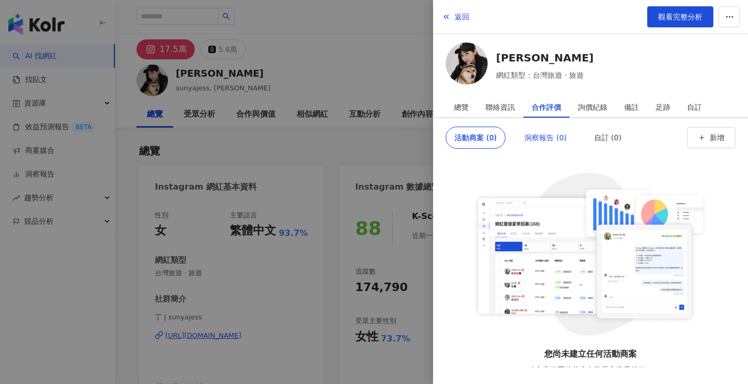
click at [541, 139] on div "洞察報告 (0)" at bounding box center [545, 137] width 42 height 21
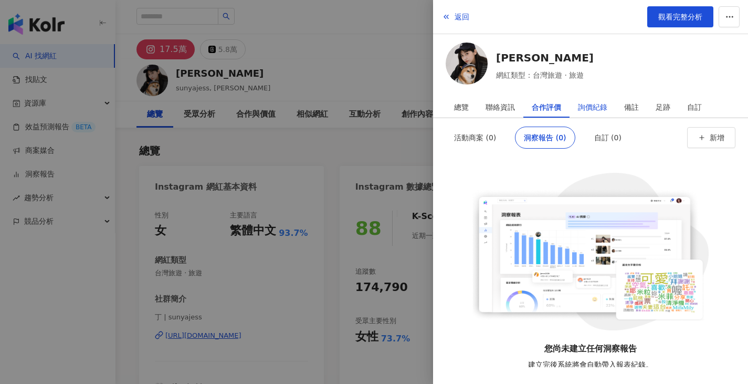
click at [594, 102] on div "詢價紀錄" at bounding box center [592, 107] width 29 height 21
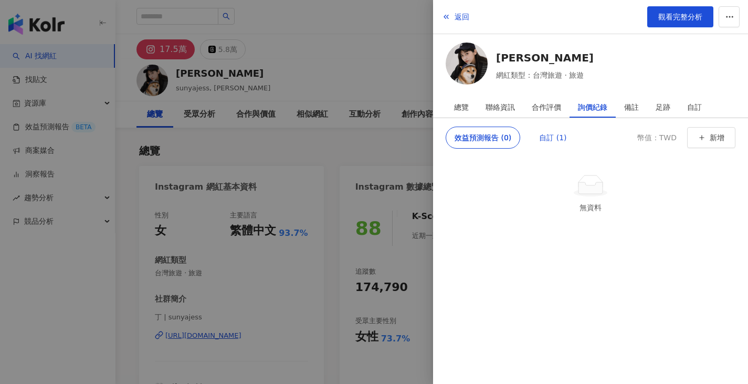
click at [559, 133] on div "自訂 (1)" at bounding box center [552, 137] width 27 height 21
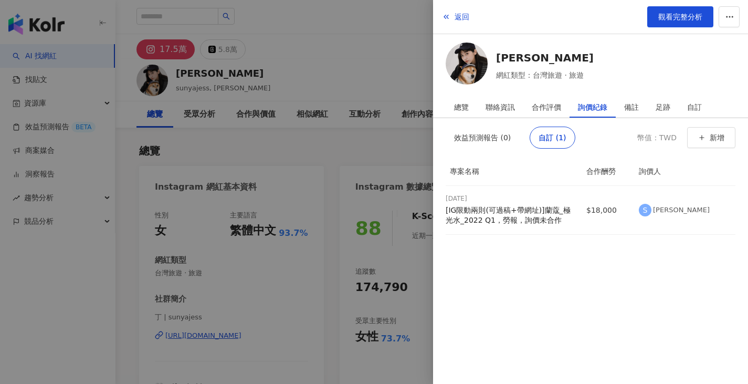
click at [312, 146] on div at bounding box center [374, 192] width 748 height 384
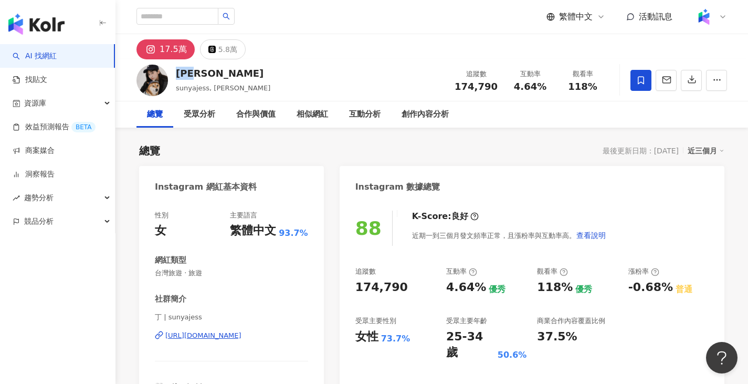
drag, startPoint x: 180, startPoint y: 75, endPoint x: 201, endPoint y: 75, distance: 20.5
click at [201, 75] on div "陳俞丁" at bounding box center [223, 73] width 94 height 13
copy div "陳俞丁"
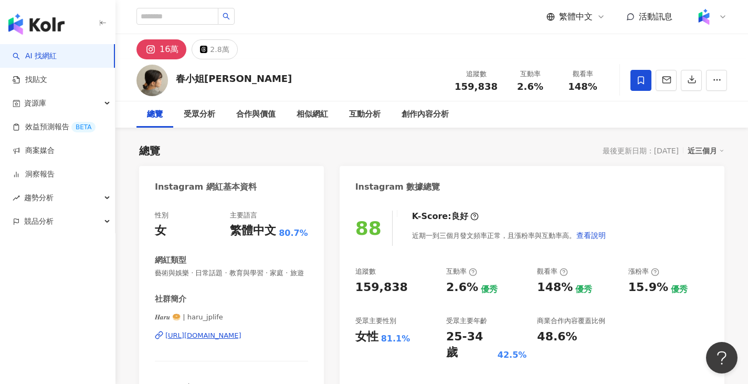
click at [229, 340] on div "[URL][DOMAIN_NAME]" at bounding box center [203, 335] width 76 height 9
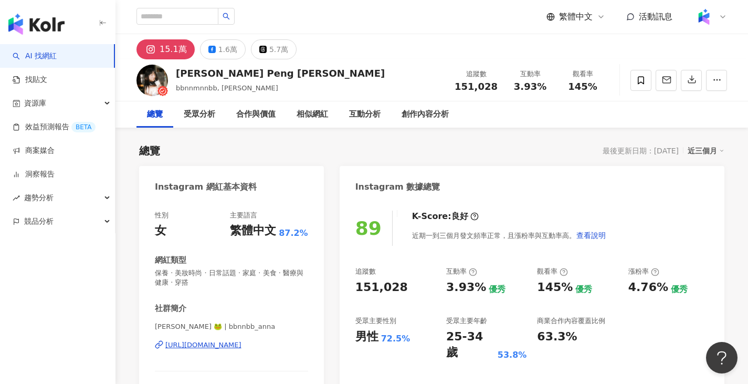
click at [241, 341] on div "[URL][DOMAIN_NAME]" at bounding box center [203, 344] width 76 height 9
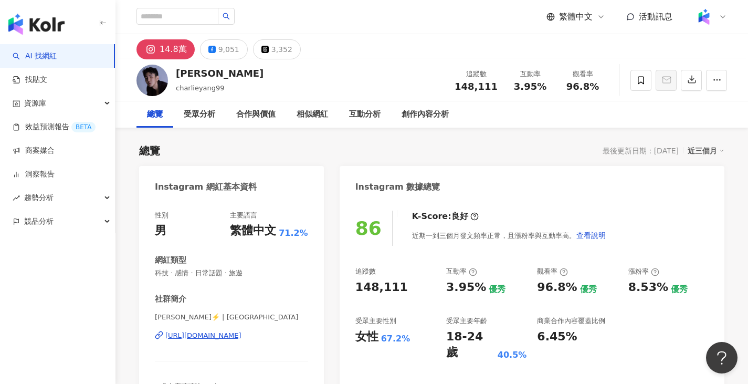
click at [219, 335] on div "[URL][DOMAIN_NAME]" at bounding box center [203, 335] width 76 height 9
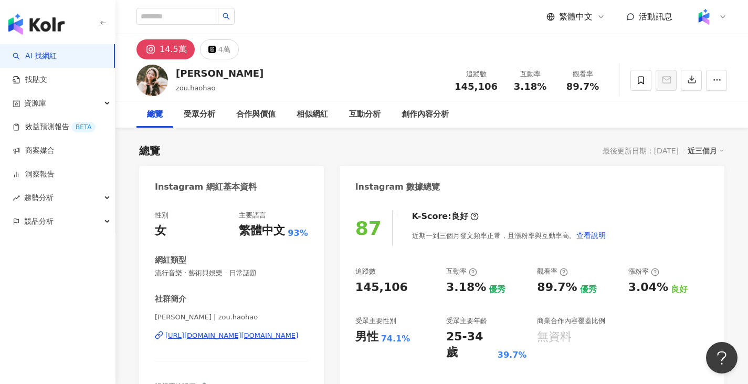
click at [249, 336] on div "https://www.instagram.com/zou.haohao/" at bounding box center [231, 335] width 133 height 9
